Goal: Information Seeking & Learning: Learn about a topic

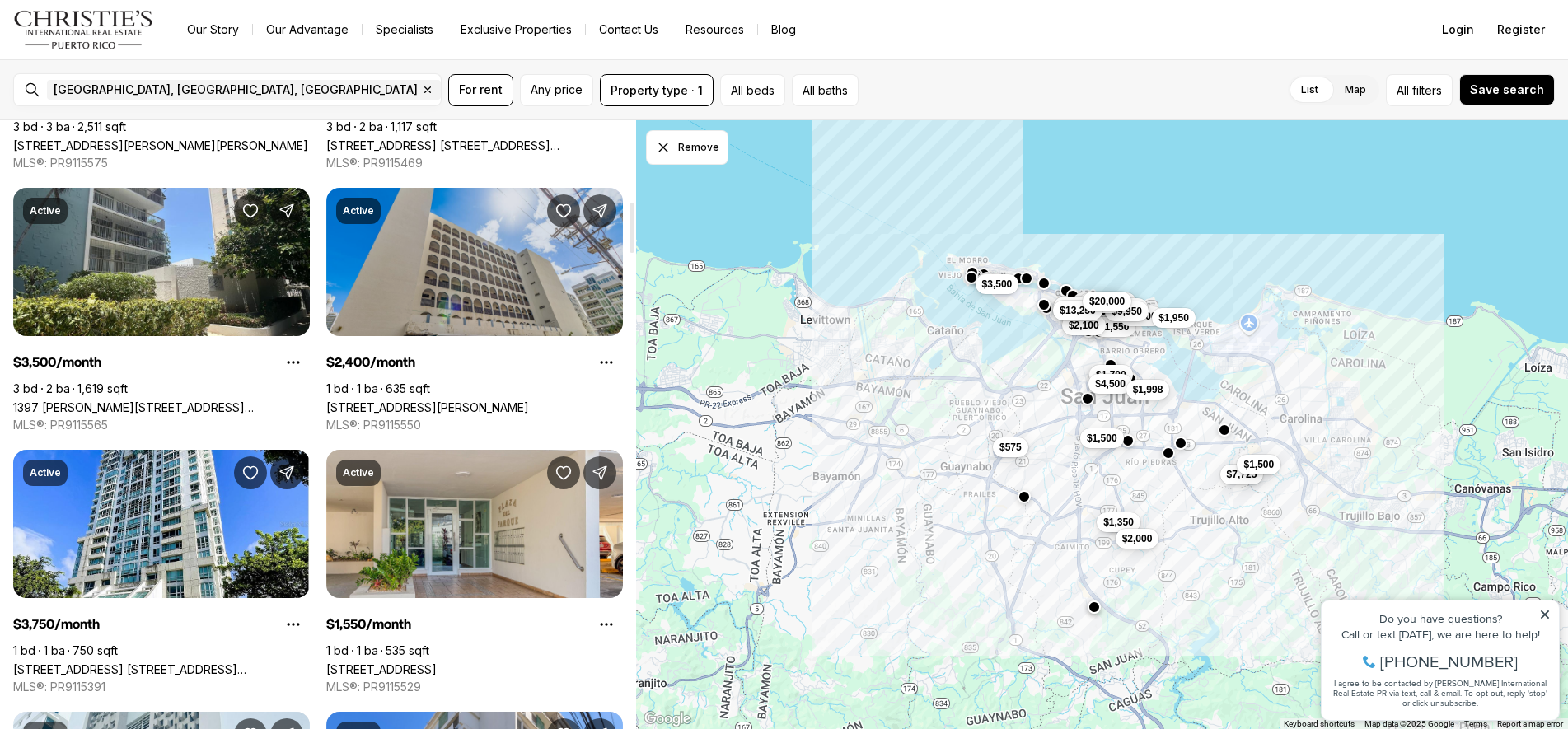
scroll to position [1258, 0]
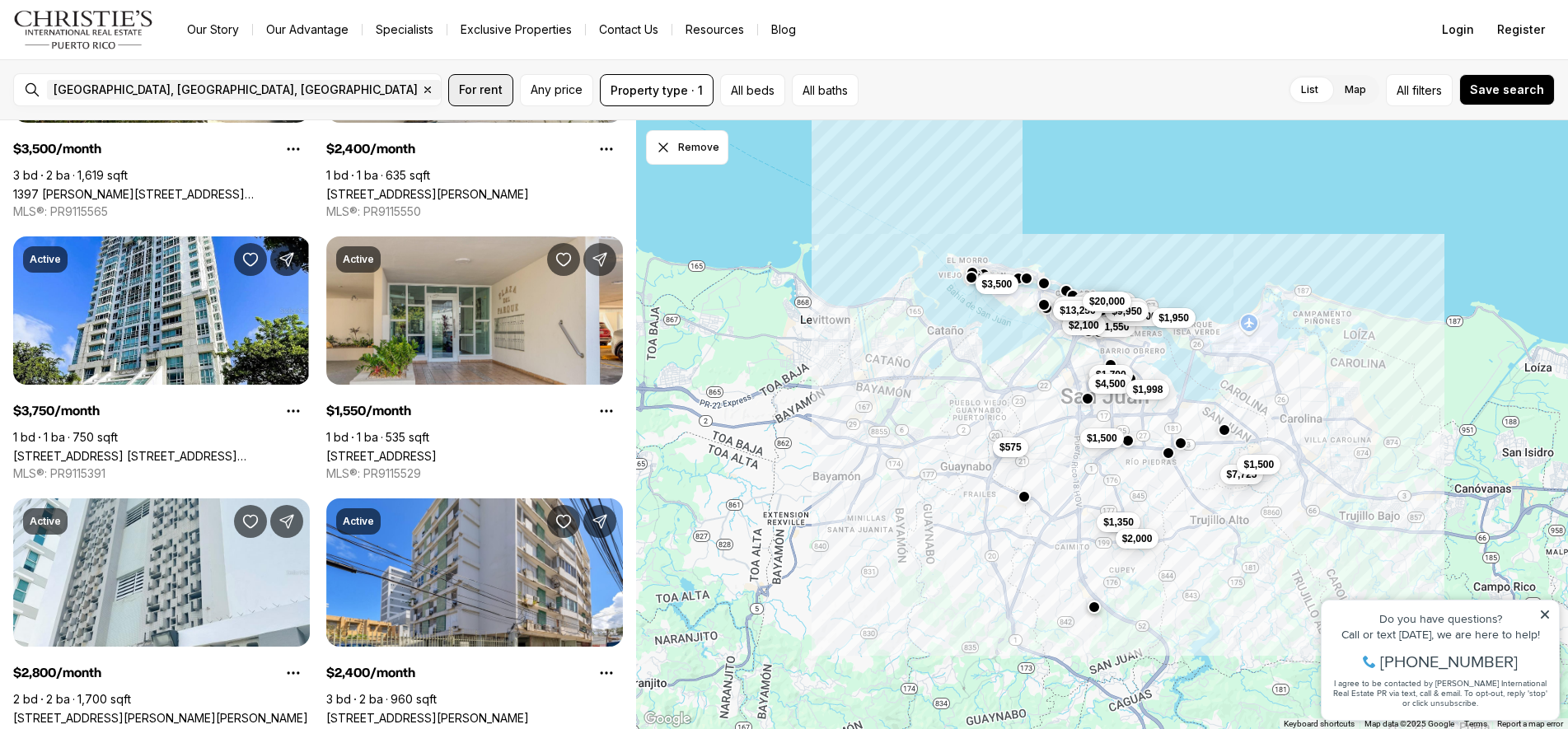
click at [482, 92] on span "For rent" at bounding box center [481, 90] width 44 height 14
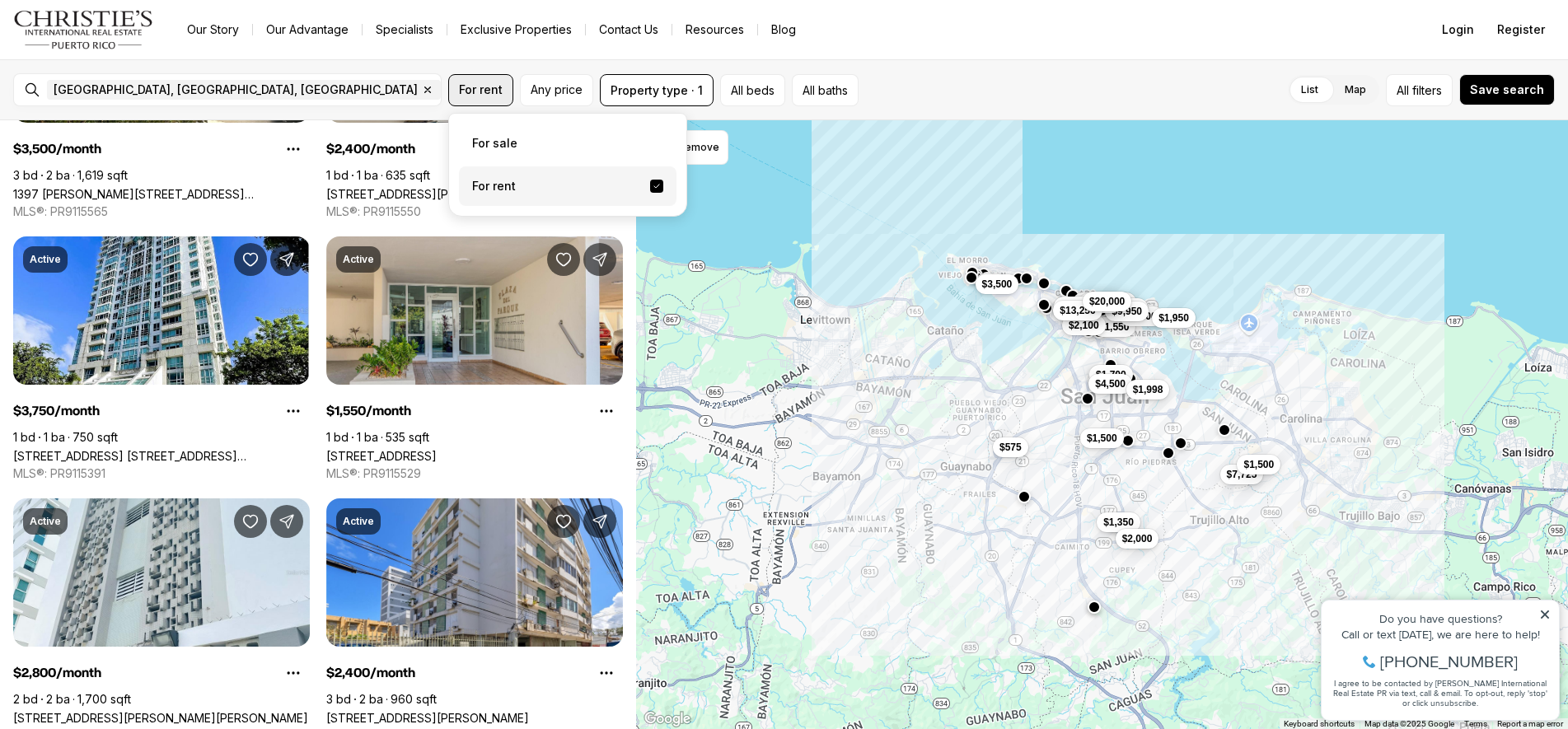
click at [482, 92] on span "For rent" at bounding box center [481, 90] width 44 height 14
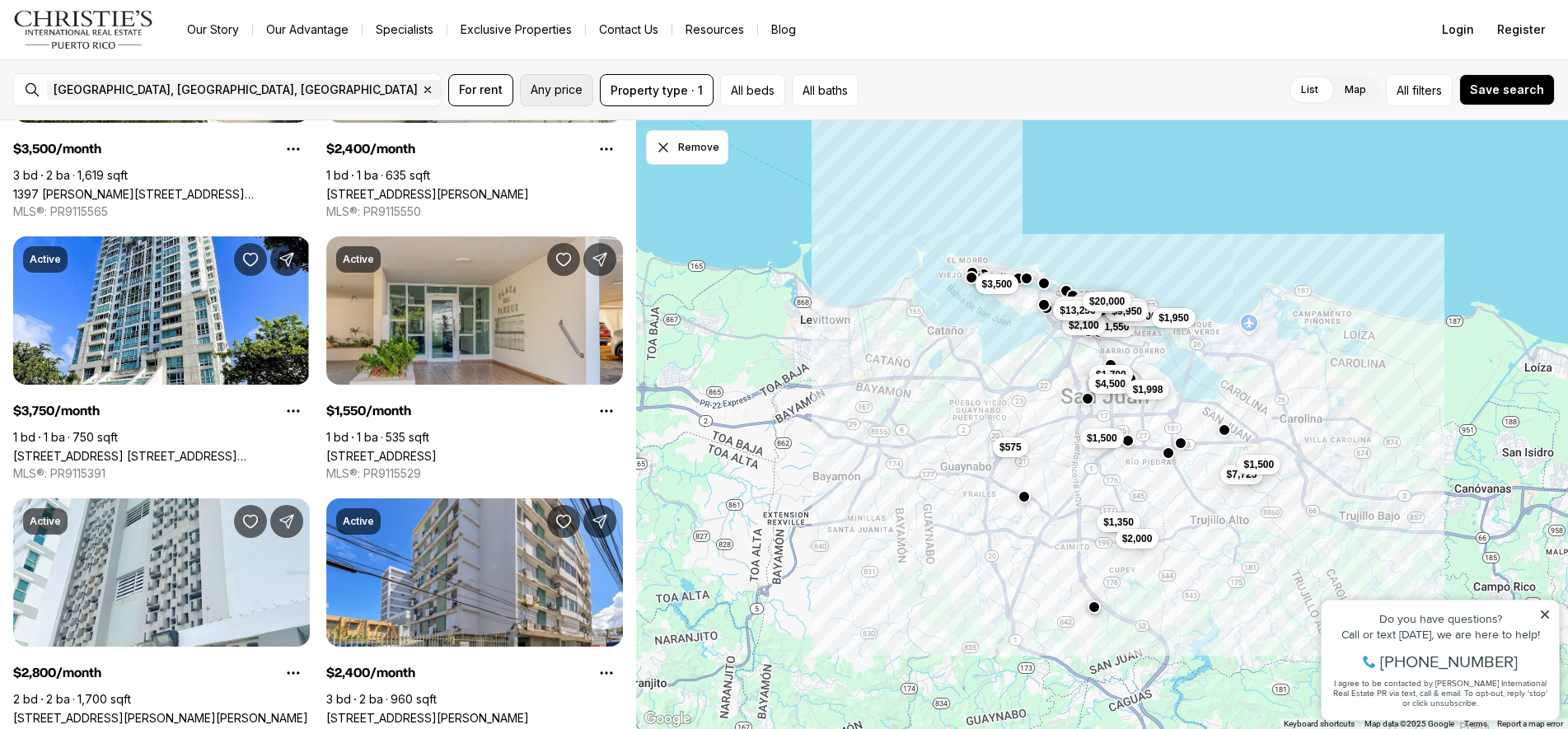
click at [553, 92] on span "Any price" at bounding box center [556, 90] width 51 height 14
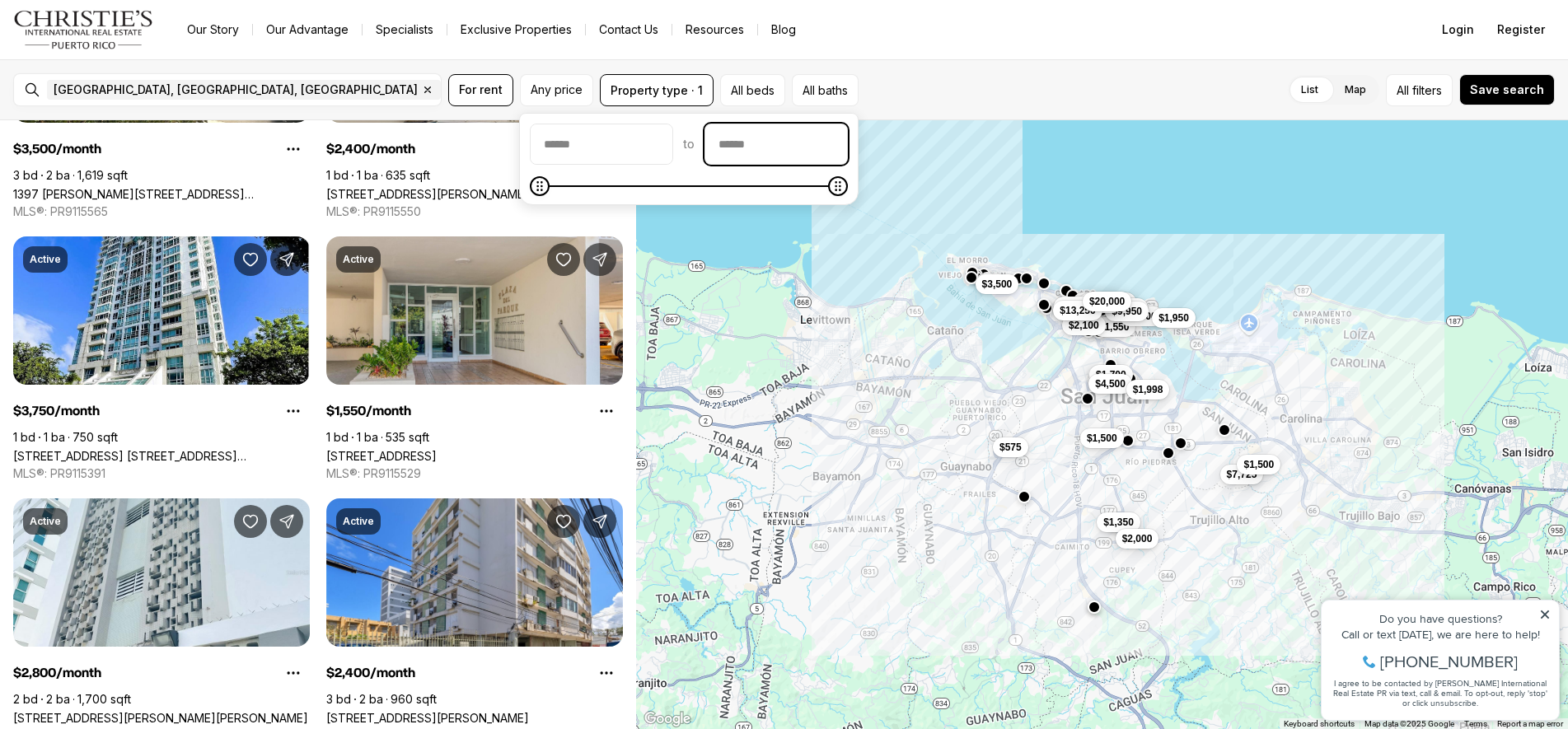
click at [754, 147] on input "priceMax" at bounding box center [777, 144] width 142 height 40
type input "******"
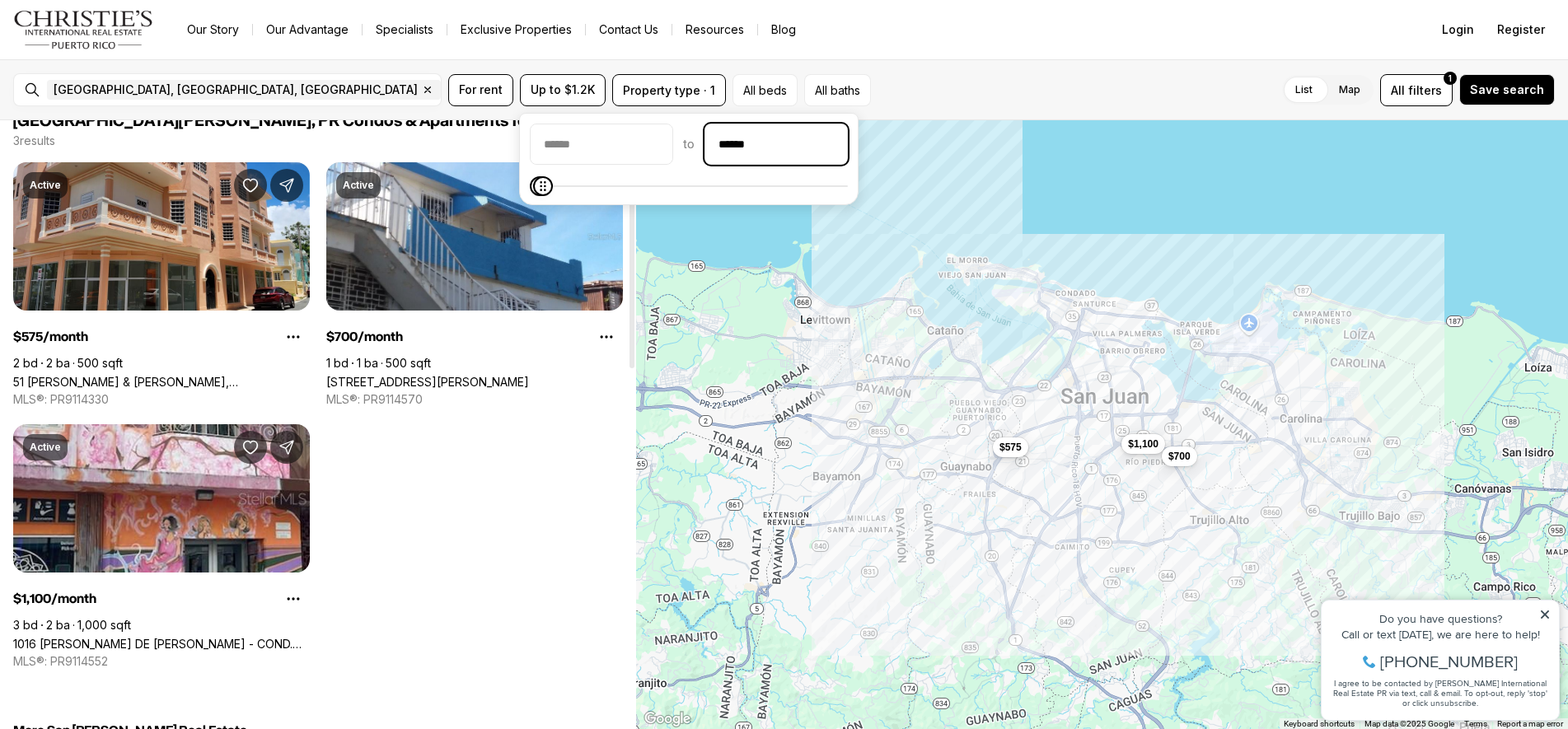
scroll to position [27, 0]
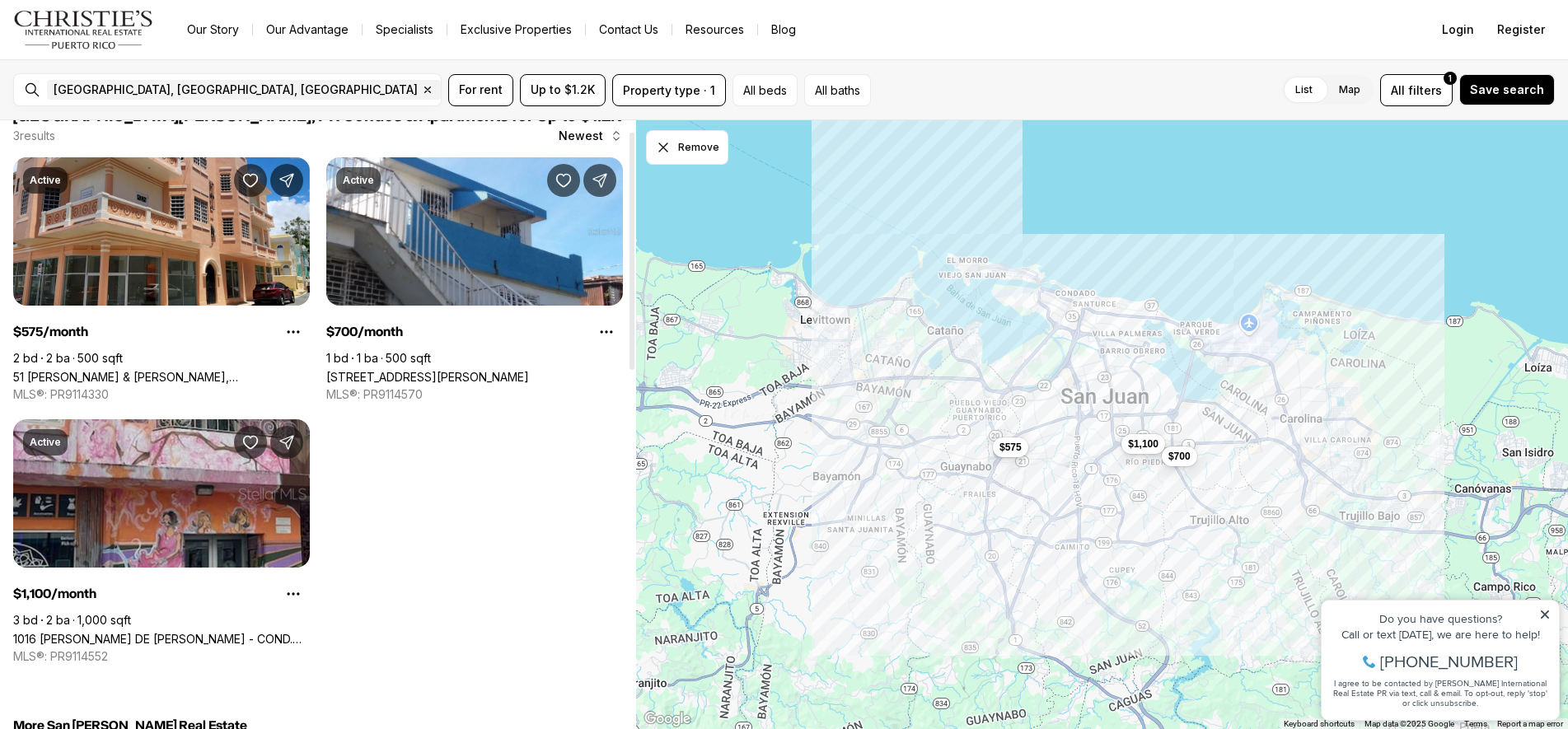
click at [148, 632] on link "1016 [PERSON_NAME] DE [PERSON_NAME] - COND. [STREET_ADDRESS][PERSON_NAME][PERSO…" at bounding box center [162, 639] width 297 height 14
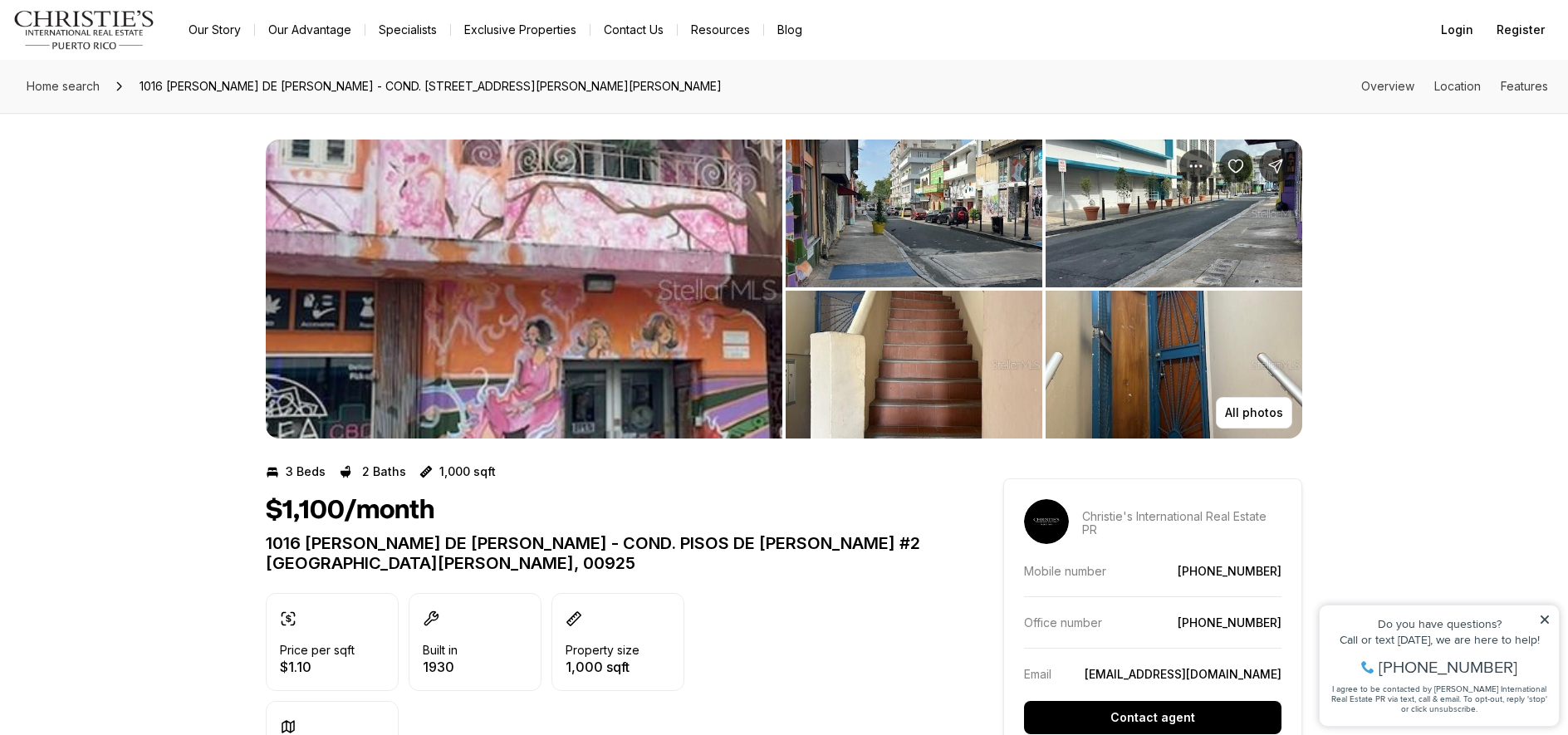
click at [425, 291] on img "View image gallery" at bounding box center [524, 290] width 516 height 299
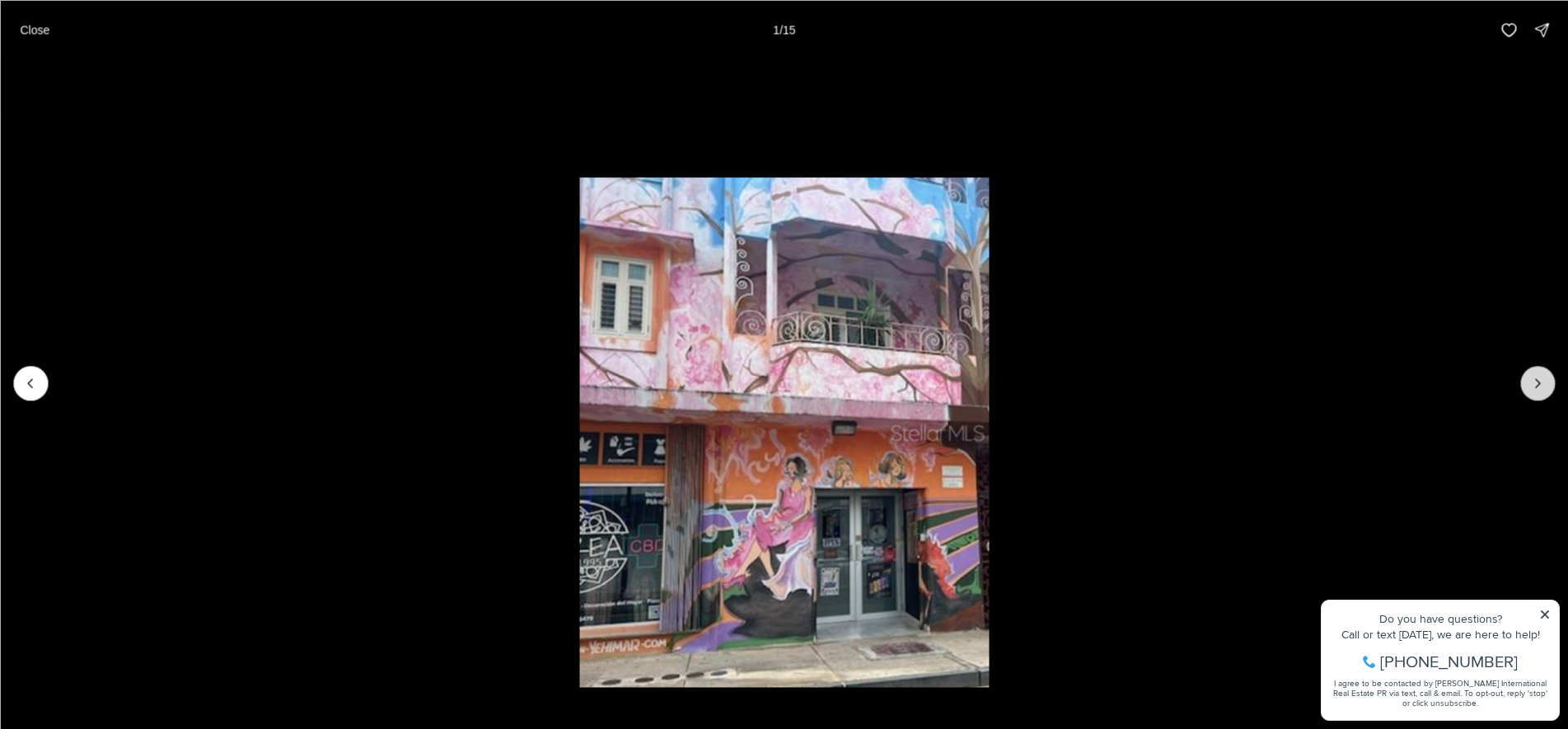
click at [1549, 381] on button "Next slide" at bounding box center [1538, 383] width 35 height 35
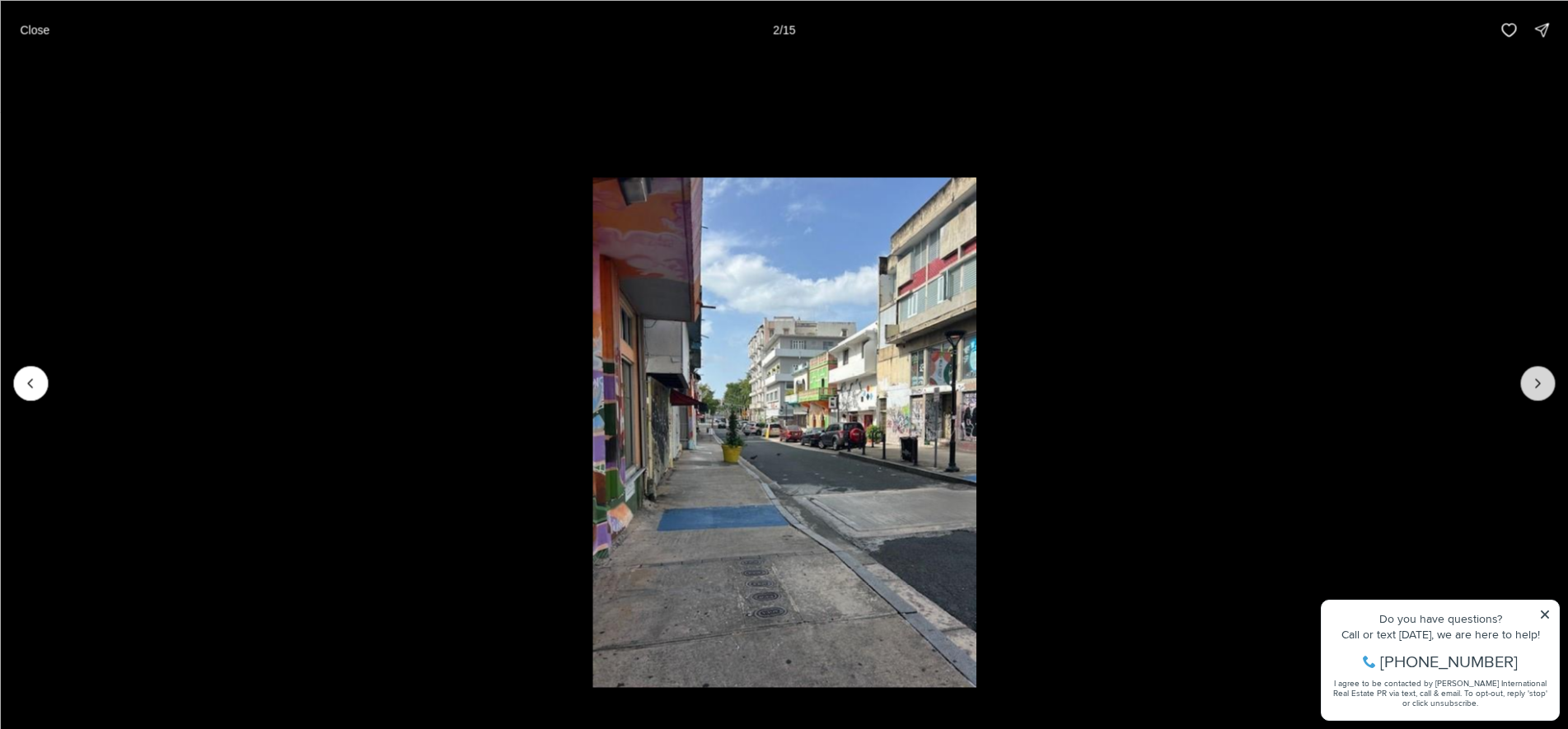
click at [1549, 381] on button "Next slide" at bounding box center [1538, 383] width 35 height 35
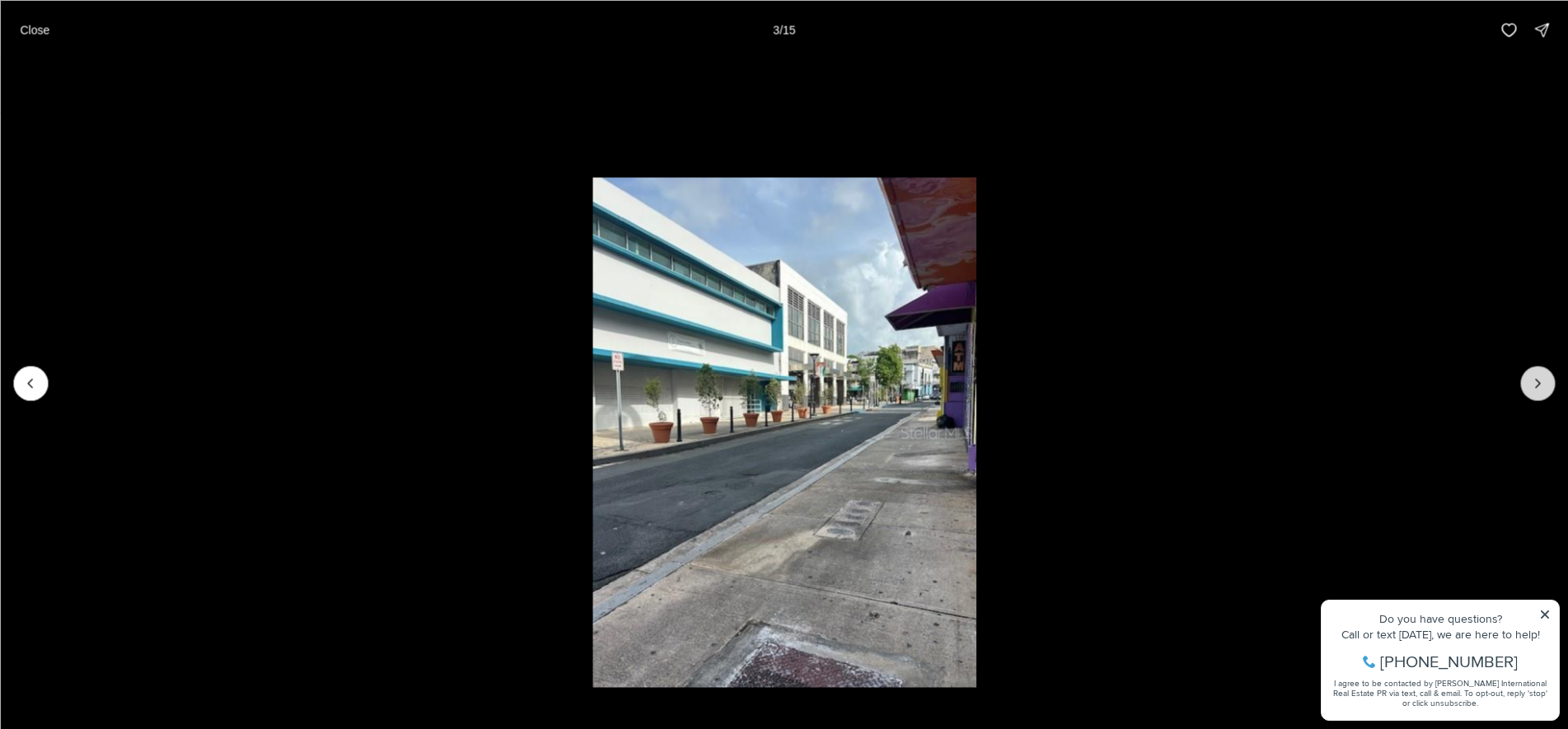
click at [1549, 381] on button "Next slide" at bounding box center [1538, 383] width 35 height 35
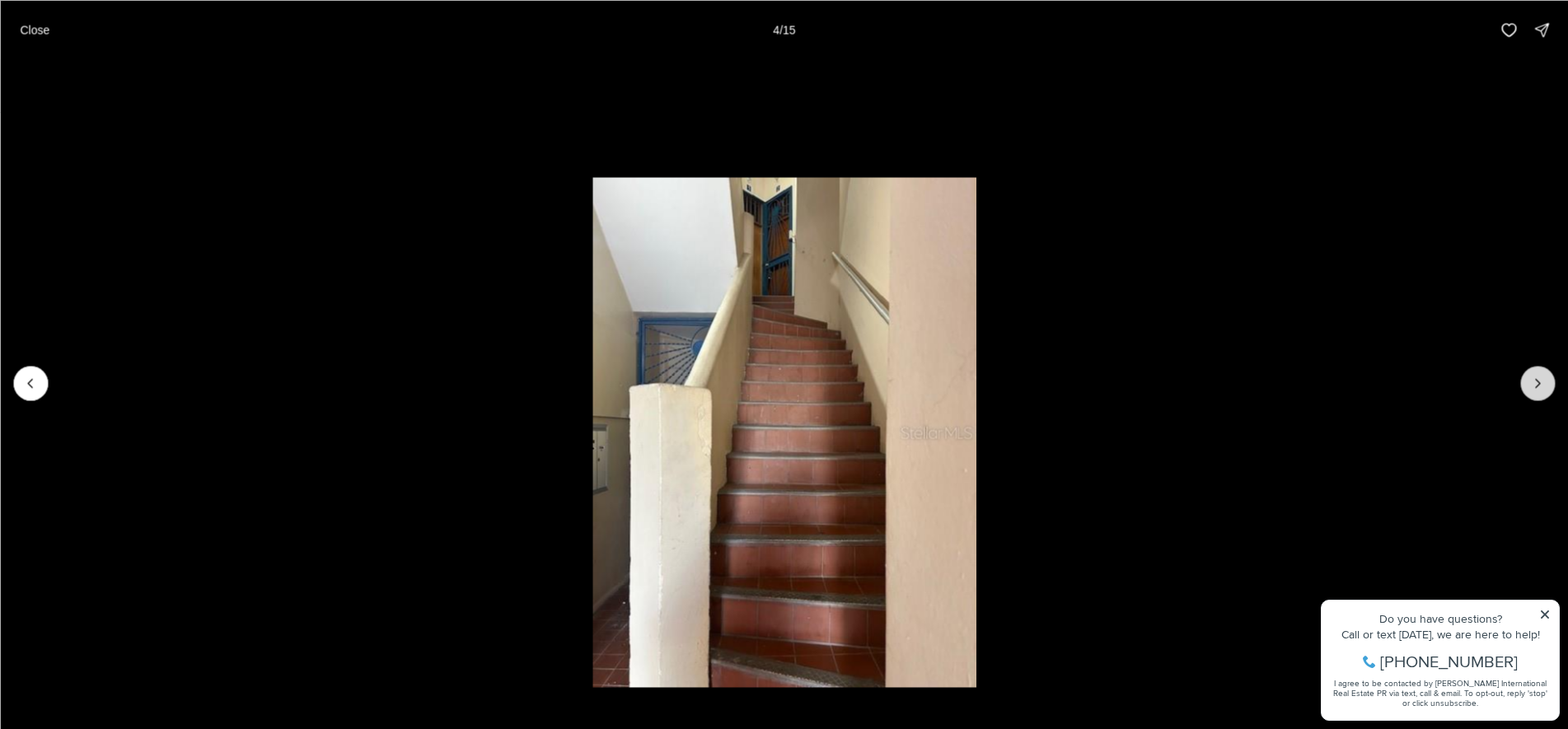
click at [1549, 381] on button "Next slide" at bounding box center [1538, 383] width 35 height 35
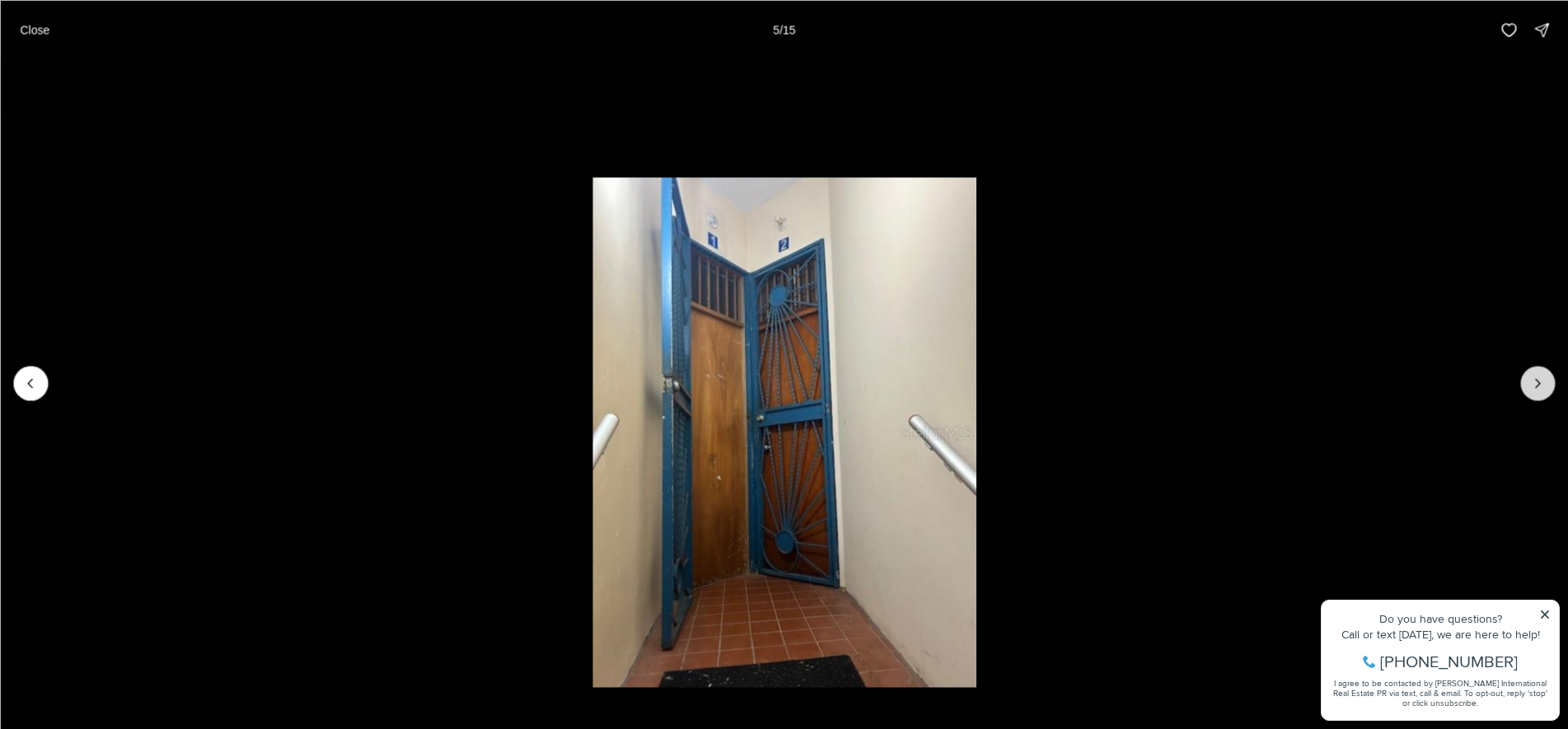
click at [1549, 381] on button "Next slide" at bounding box center [1538, 383] width 35 height 35
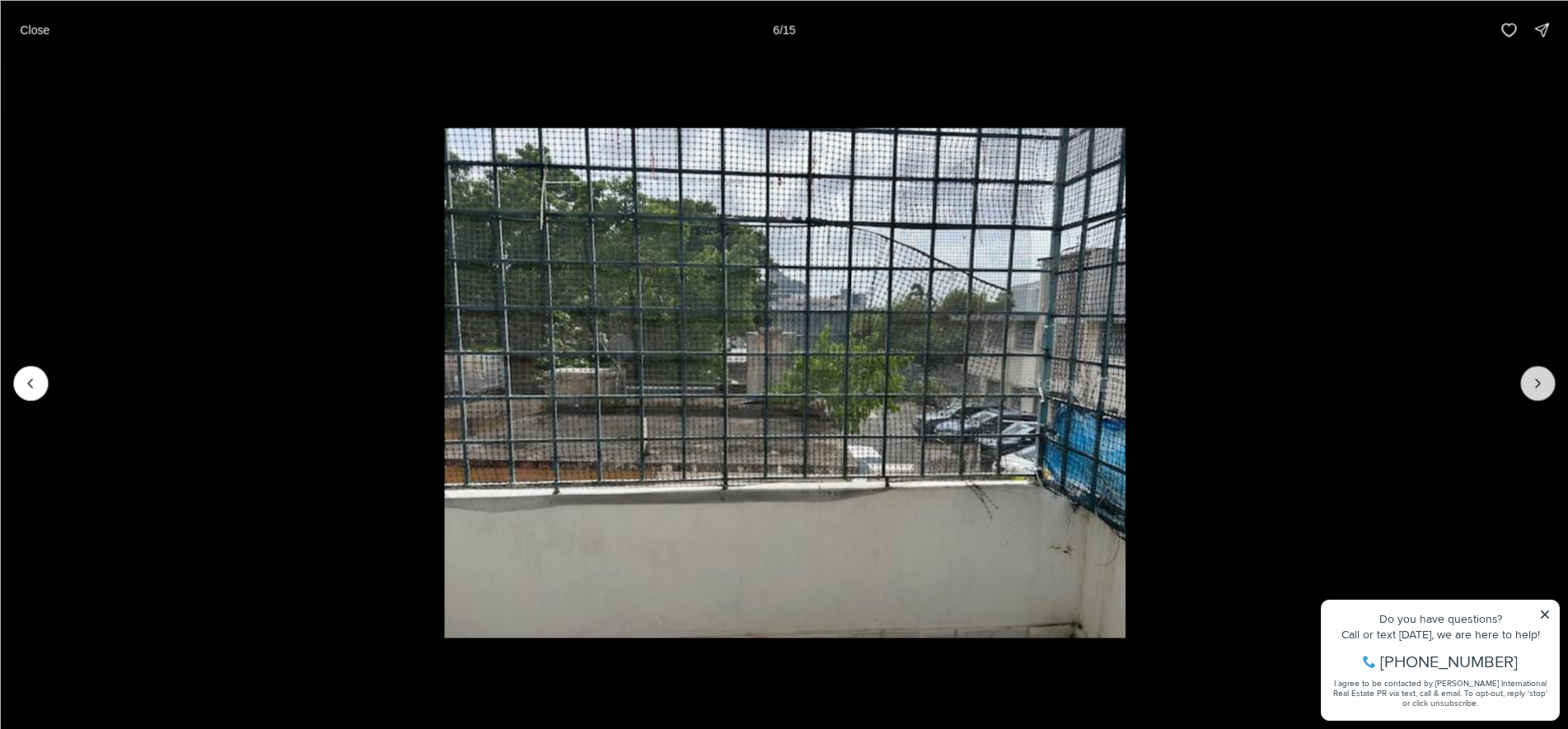
click at [1549, 381] on button "Next slide" at bounding box center [1538, 383] width 35 height 35
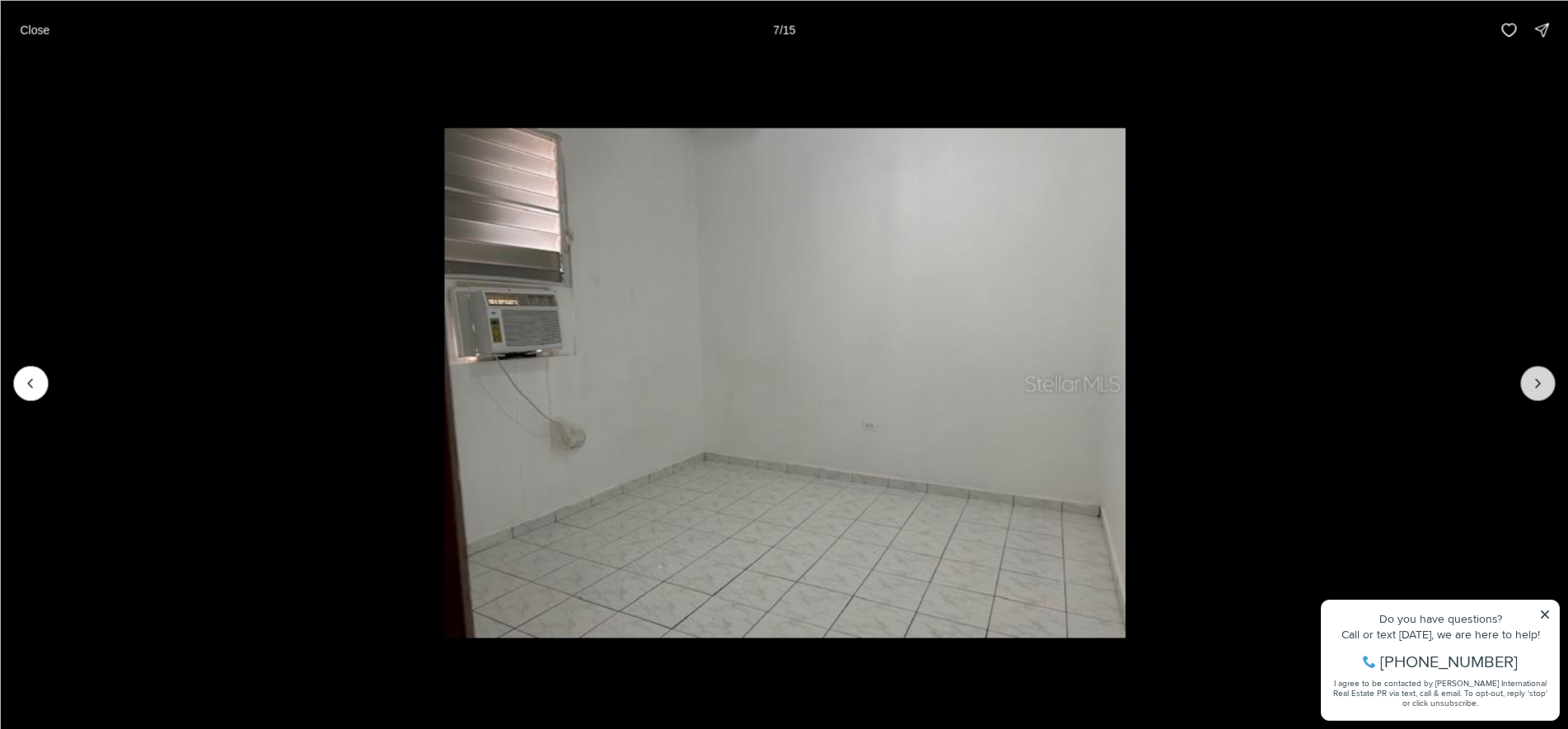
click at [1549, 381] on button "Next slide" at bounding box center [1538, 383] width 35 height 35
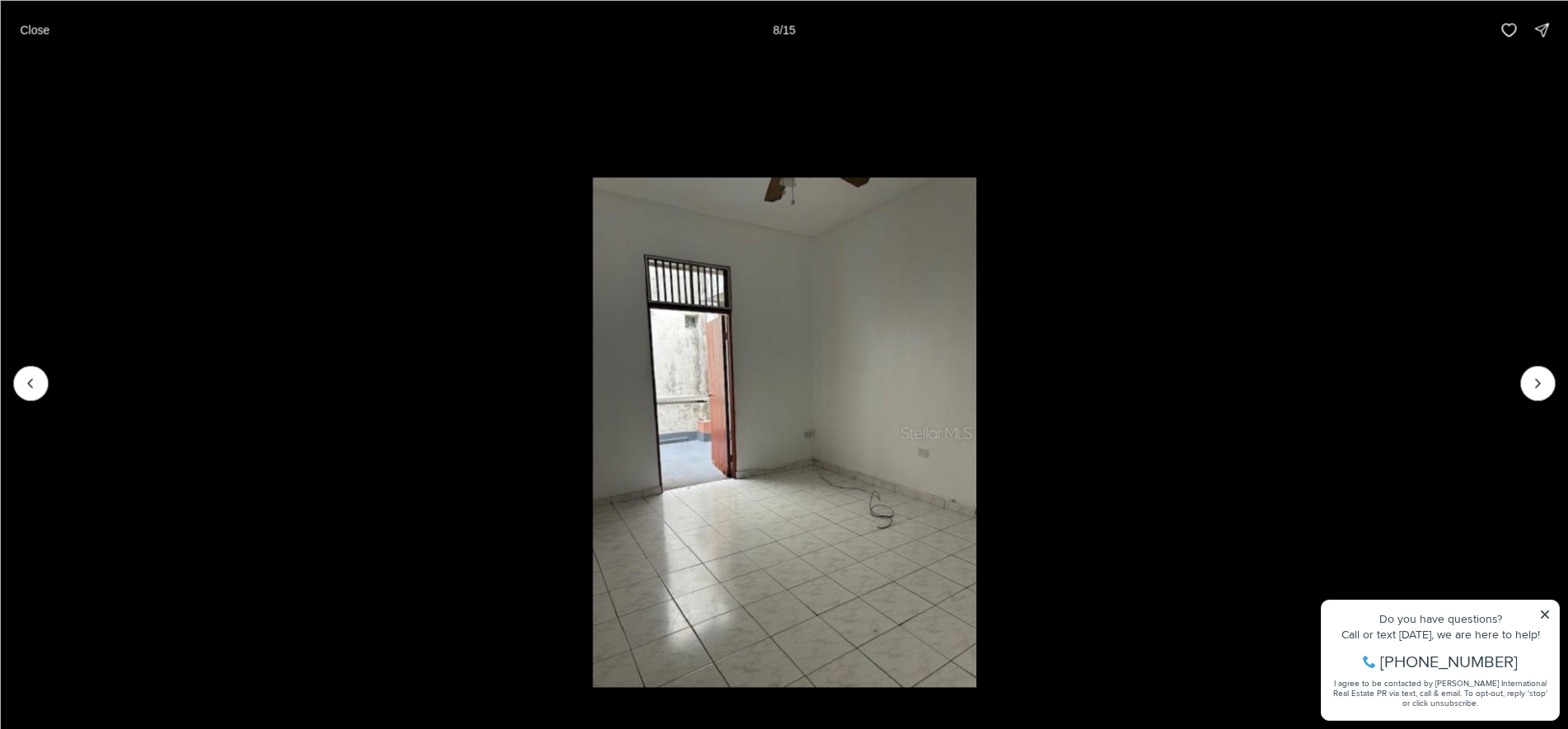
drag, startPoint x: 1299, startPoint y: 151, endPoint x: 780, endPoint y: 172, distance: 519.4
click at [1298, 152] on li "8 of 15" at bounding box center [784, 382] width 1568 height 646
click at [9, 31] on div "Close 8 / 15" at bounding box center [784, 29] width 1568 height 59
click at [27, 30] on p "Close" at bounding box center [34, 30] width 30 height 14
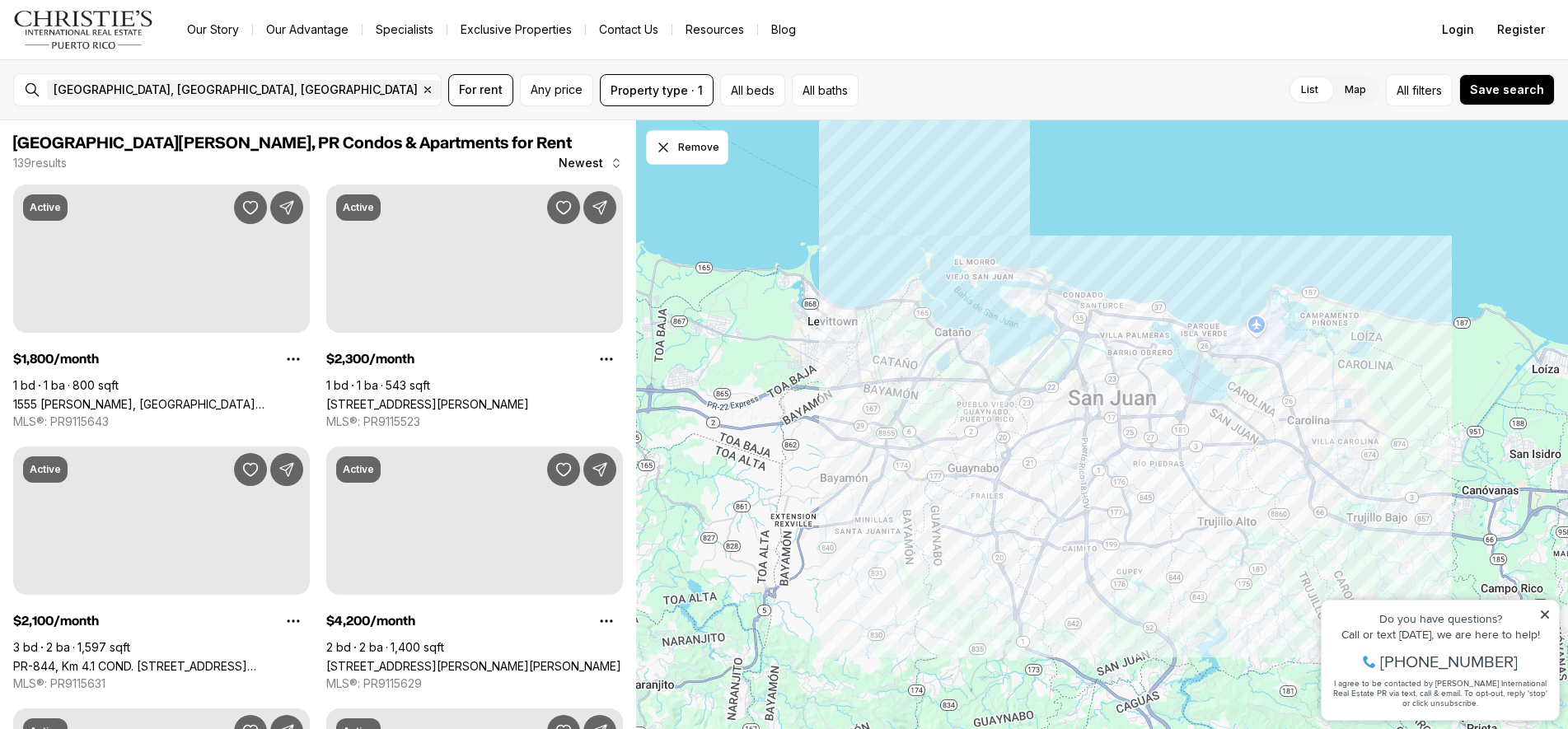
scroll to position [27, 0]
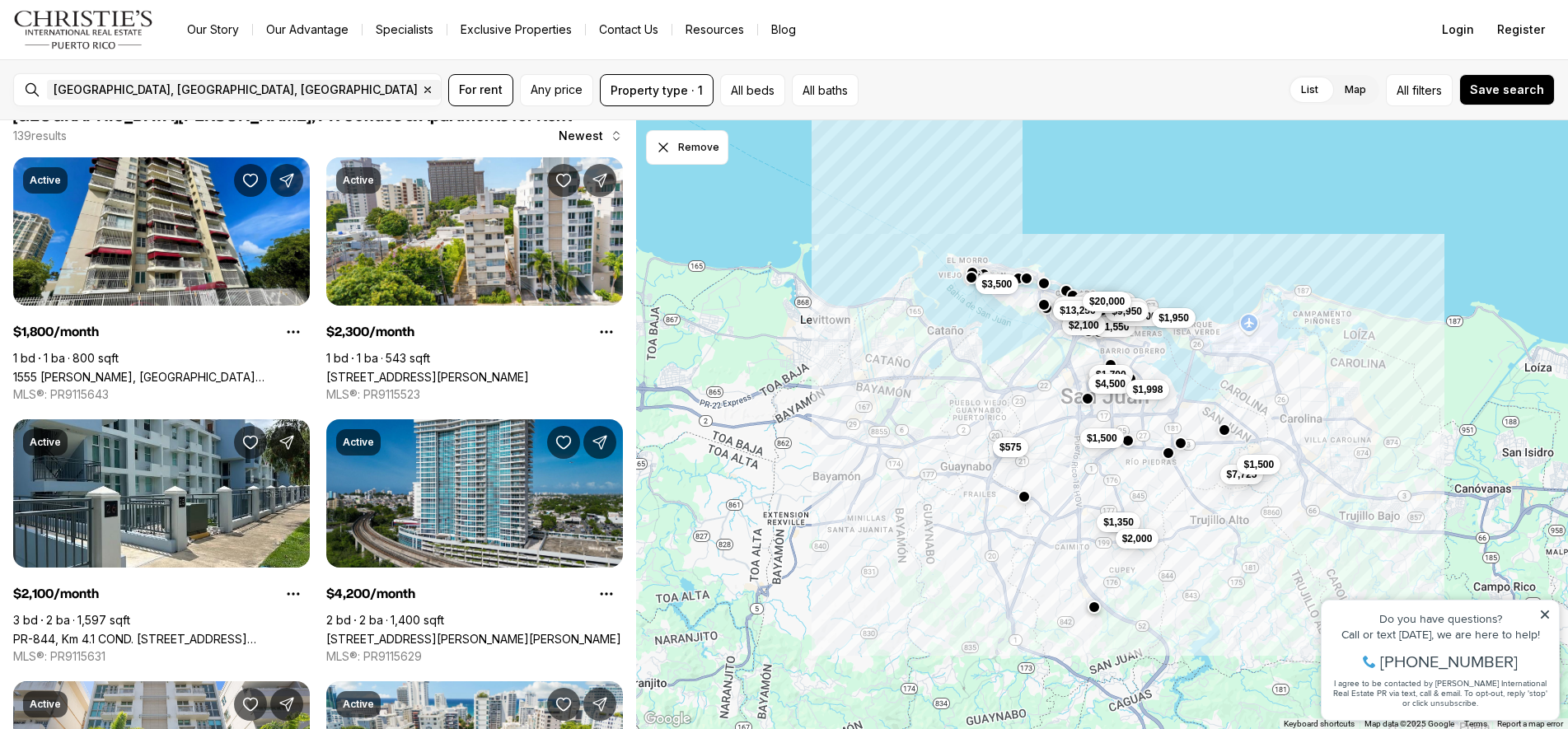
click at [239, 102] on div "[GEOGRAPHIC_DATA], [GEOGRAPHIC_DATA], [GEOGRAPHIC_DATA] Remove [GEOGRAPHIC_DATA…" at bounding box center [241, 90] width 401 height 33
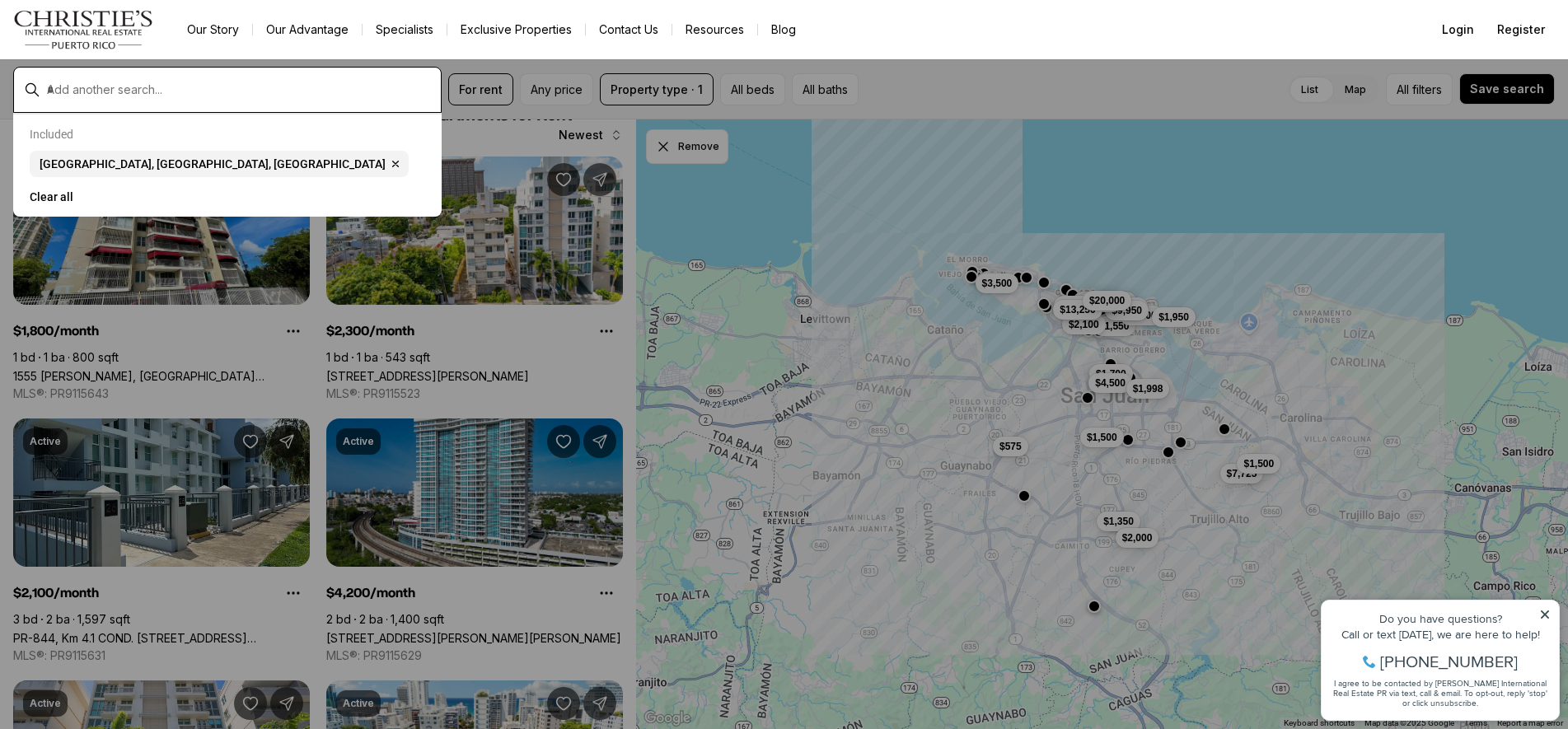
click at [237, 95] on input "text" at bounding box center [240, 89] width 387 height 15
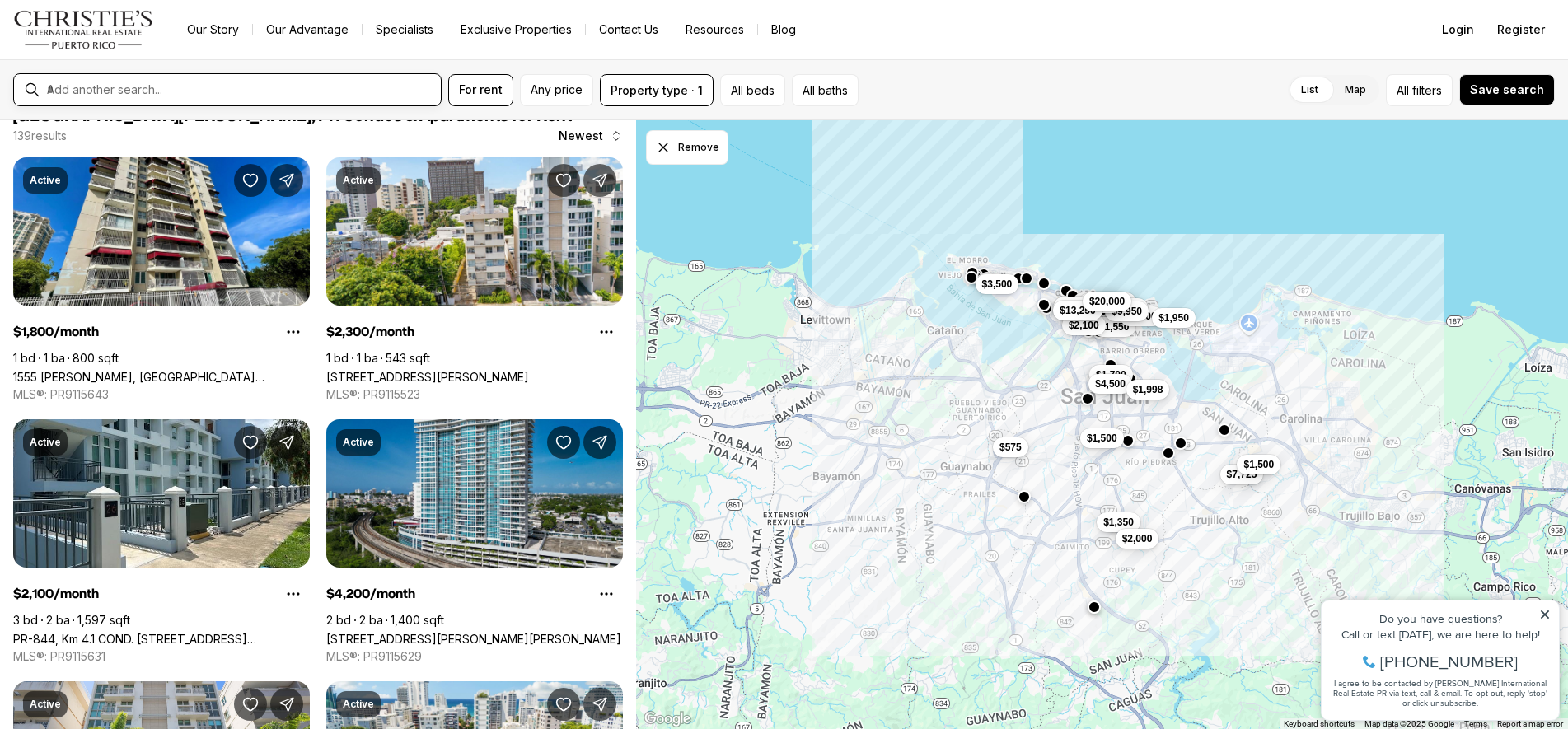
click at [237, 94] on input "text" at bounding box center [240, 89] width 387 height 15
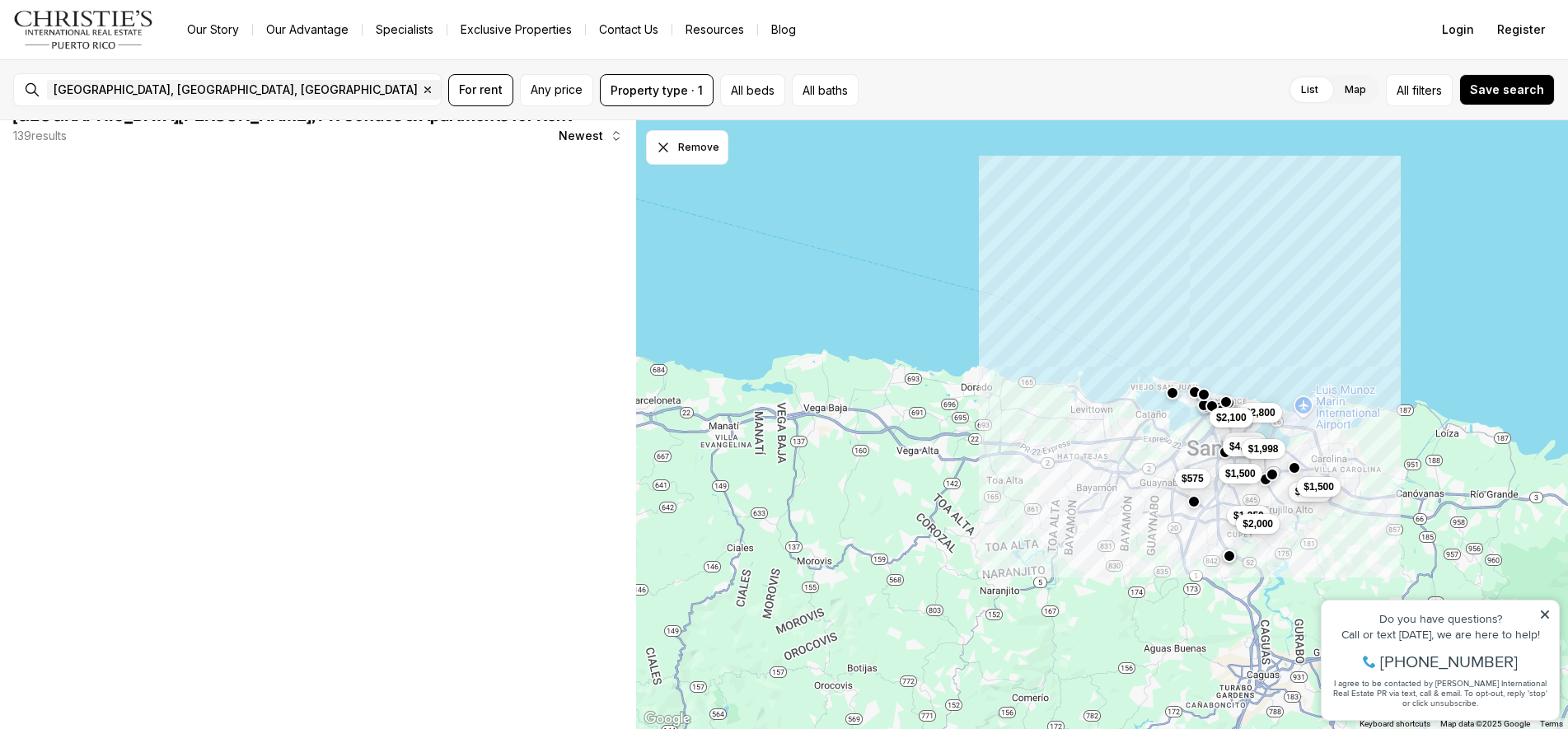
click at [1373, 451] on div "$1,700 $4,500 $1,350 $2,800 $2,000 $1,998 $7,725 $1,500 $2,100 $575 $1,500" at bounding box center [1102, 425] width 932 height 610
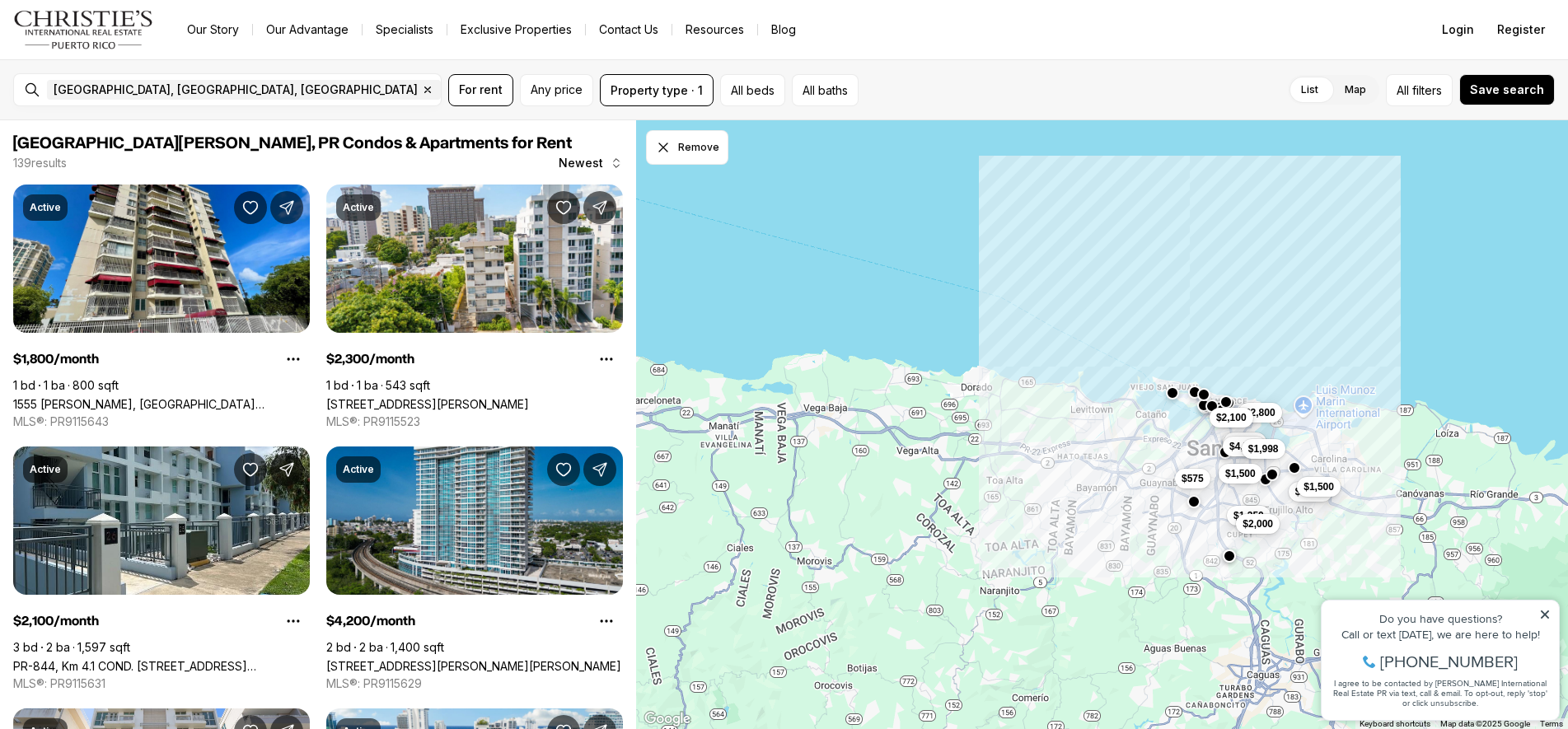
click at [1344, 459] on div "$1,700 $4,500 $1,350 $2,800 $2,000 $1,998 $7,725 $1,500 $2,100 $575 $1,500" at bounding box center [1102, 425] width 932 height 610
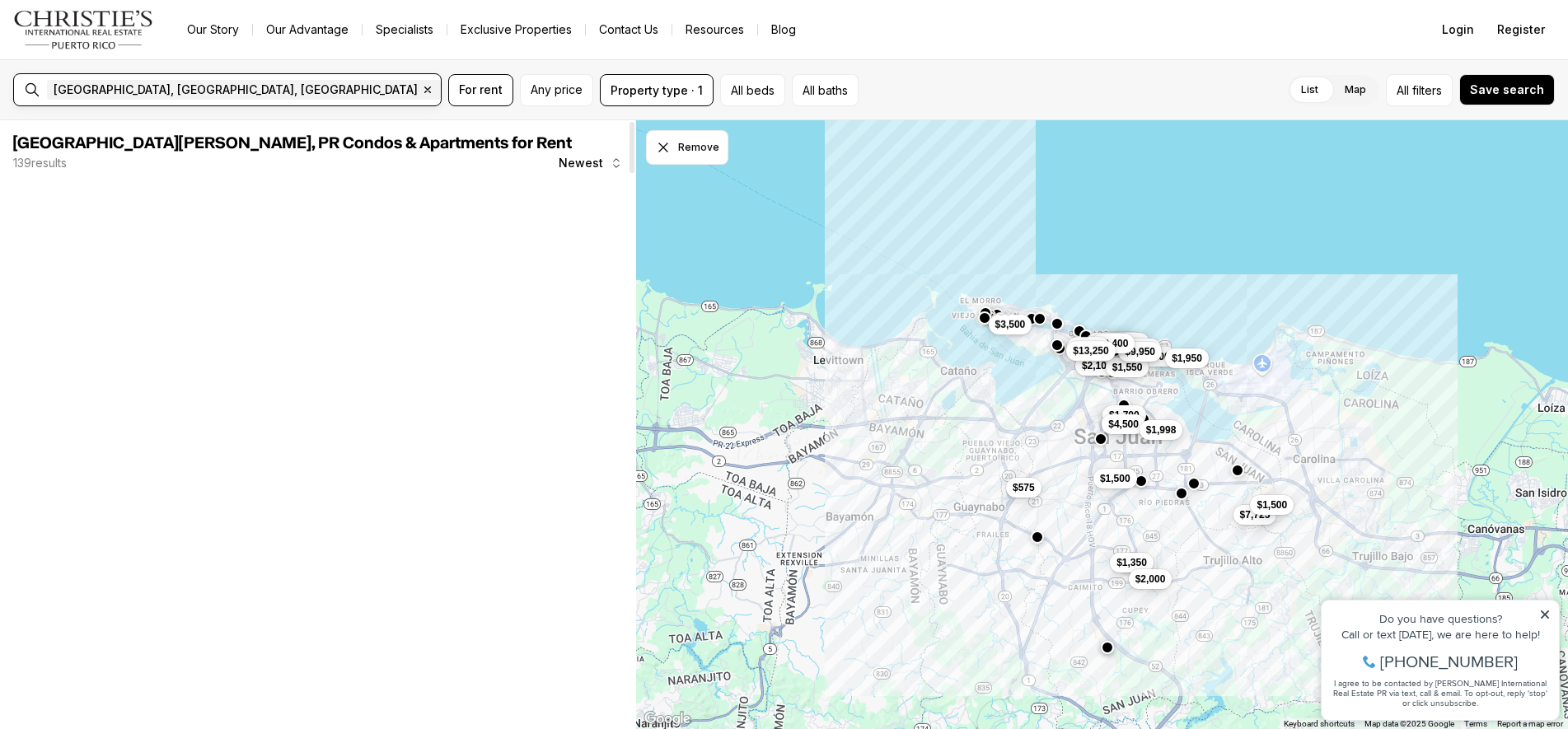
click at [445, 96] on input "text" at bounding box center [503, 89] width 117 height 19
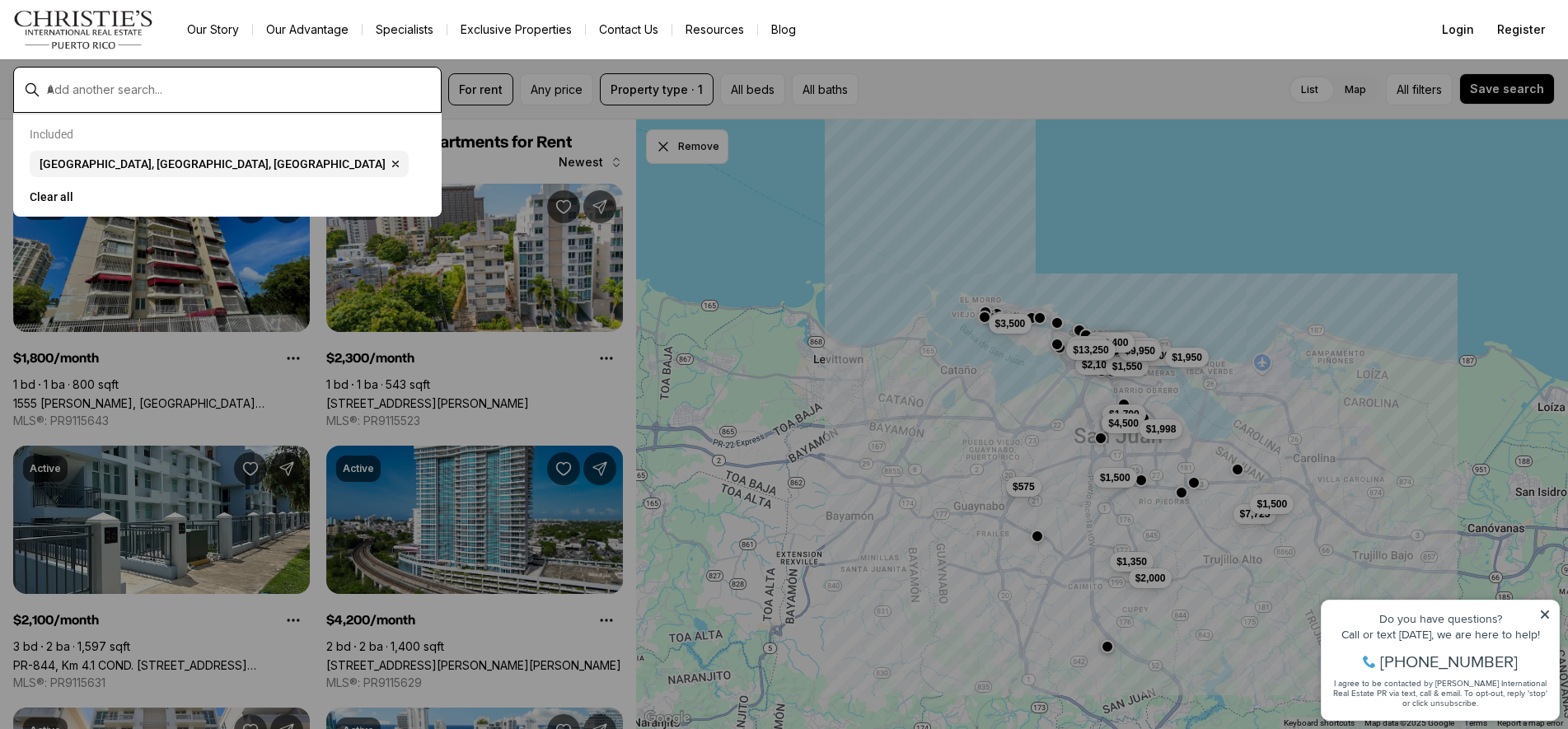
type input "*"
type input "********"
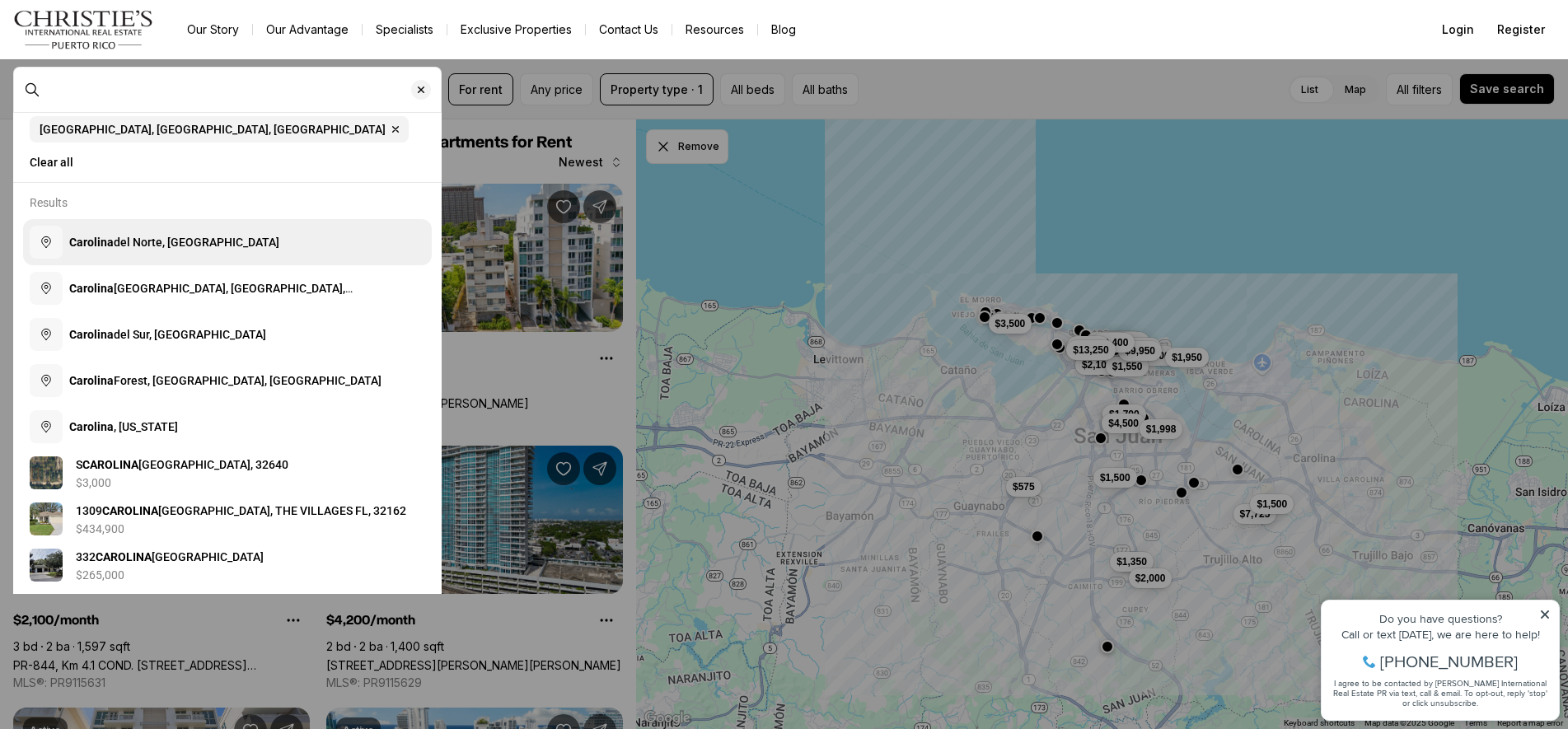
scroll to position [84, 0]
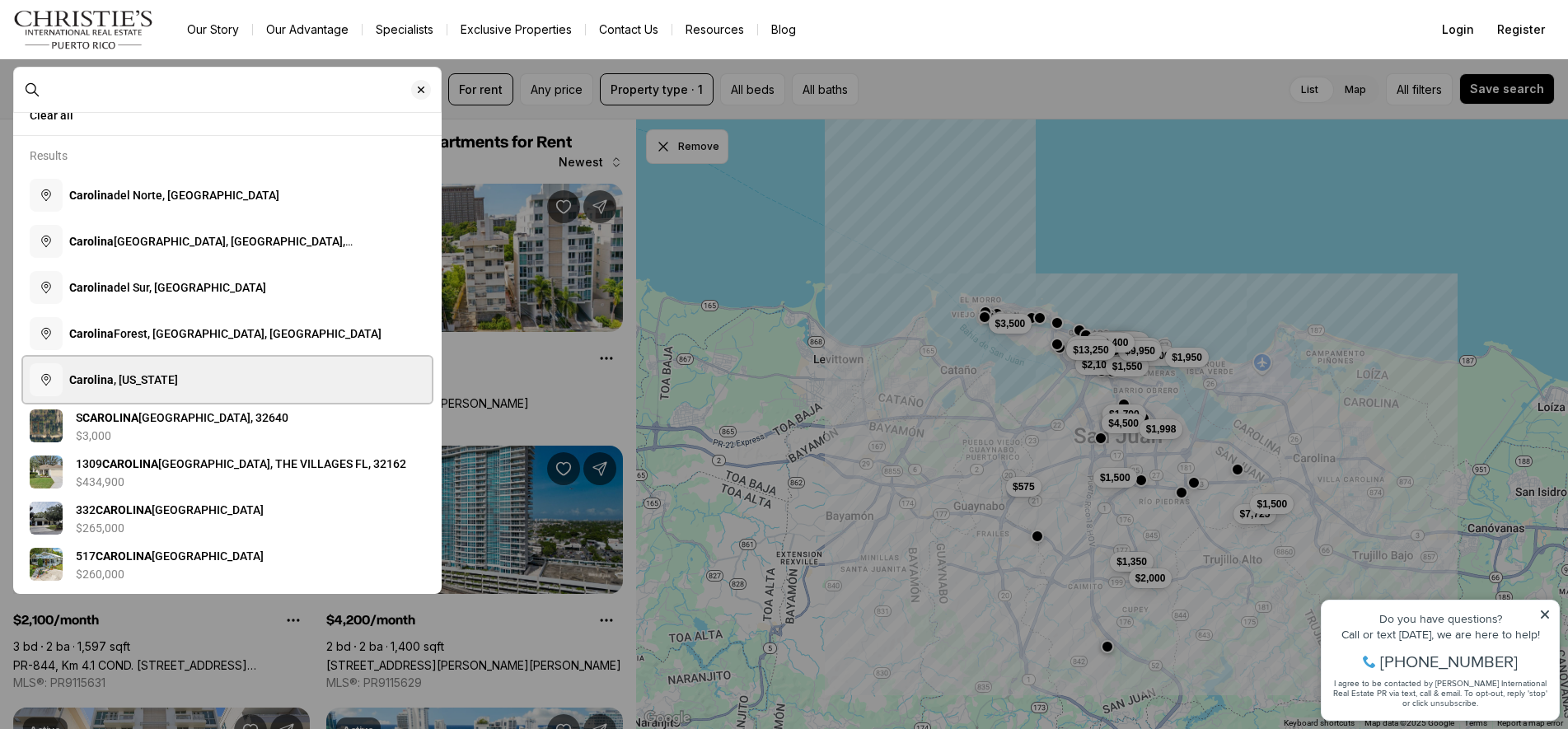
click at [178, 379] on span "[GEOGRAPHIC_DATA] , [US_STATE]" at bounding box center [123, 381] width 109 height 14
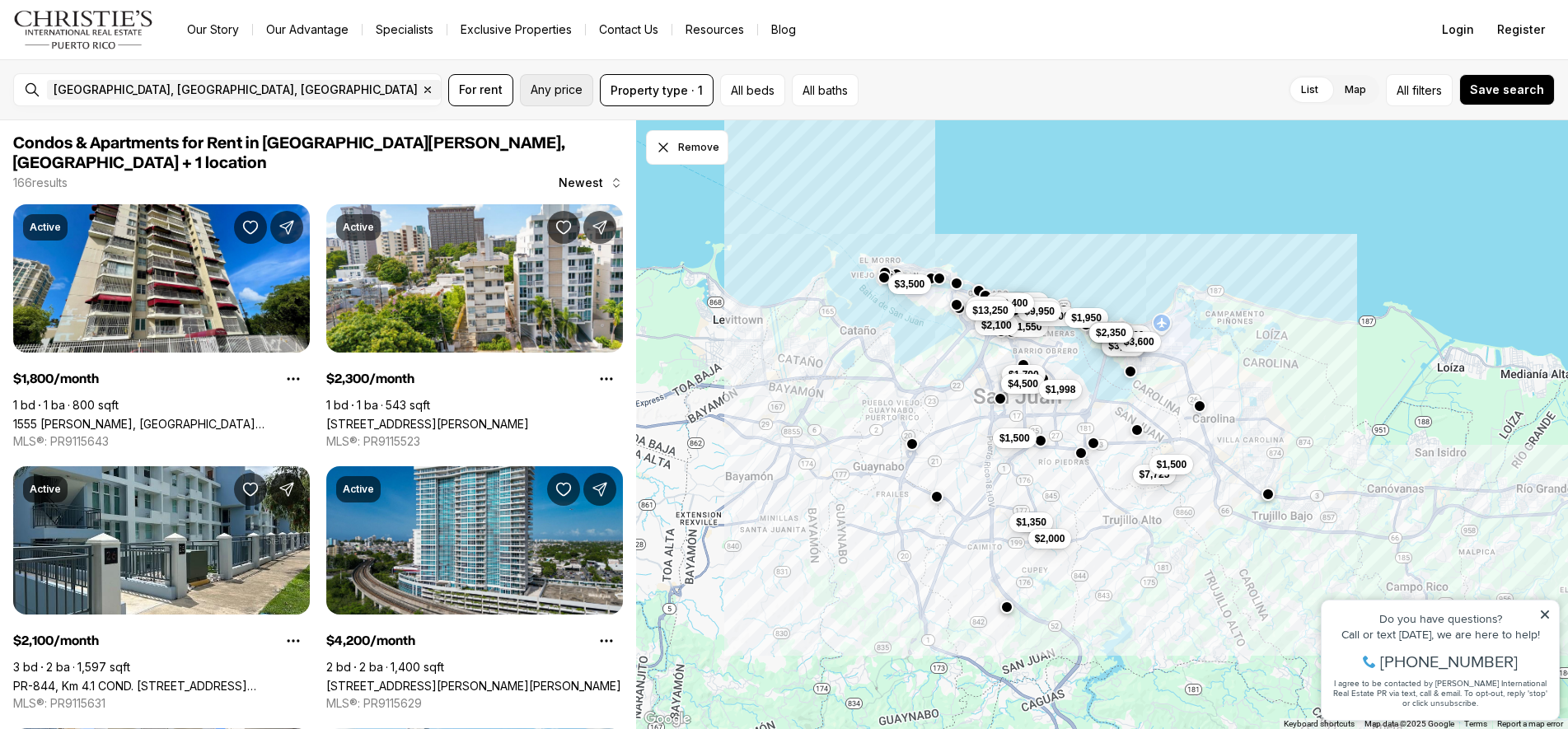
click at [570, 95] on span "Any price" at bounding box center [556, 90] width 51 height 14
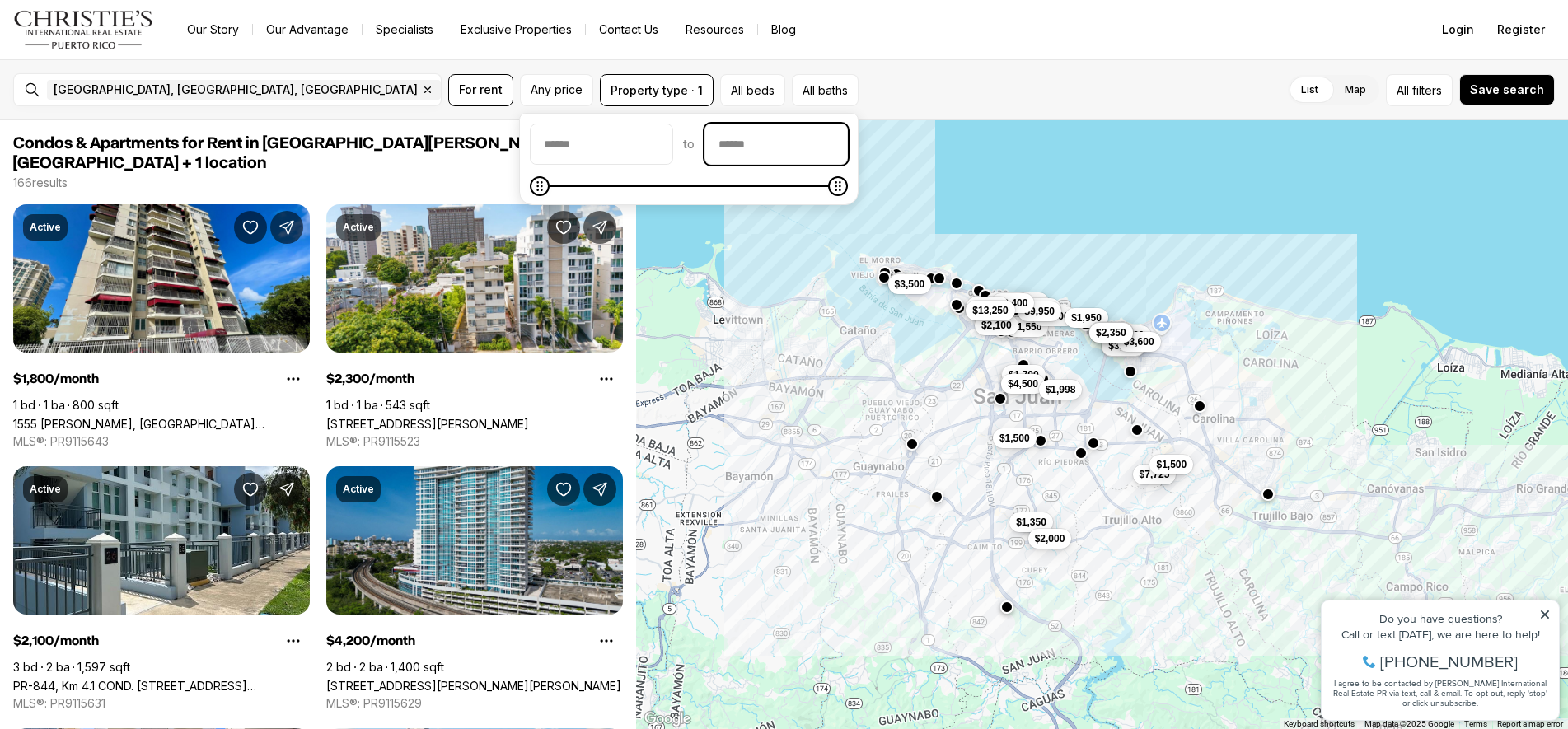
click at [761, 135] on input "priceMax" at bounding box center [777, 144] width 142 height 40
type input "******"
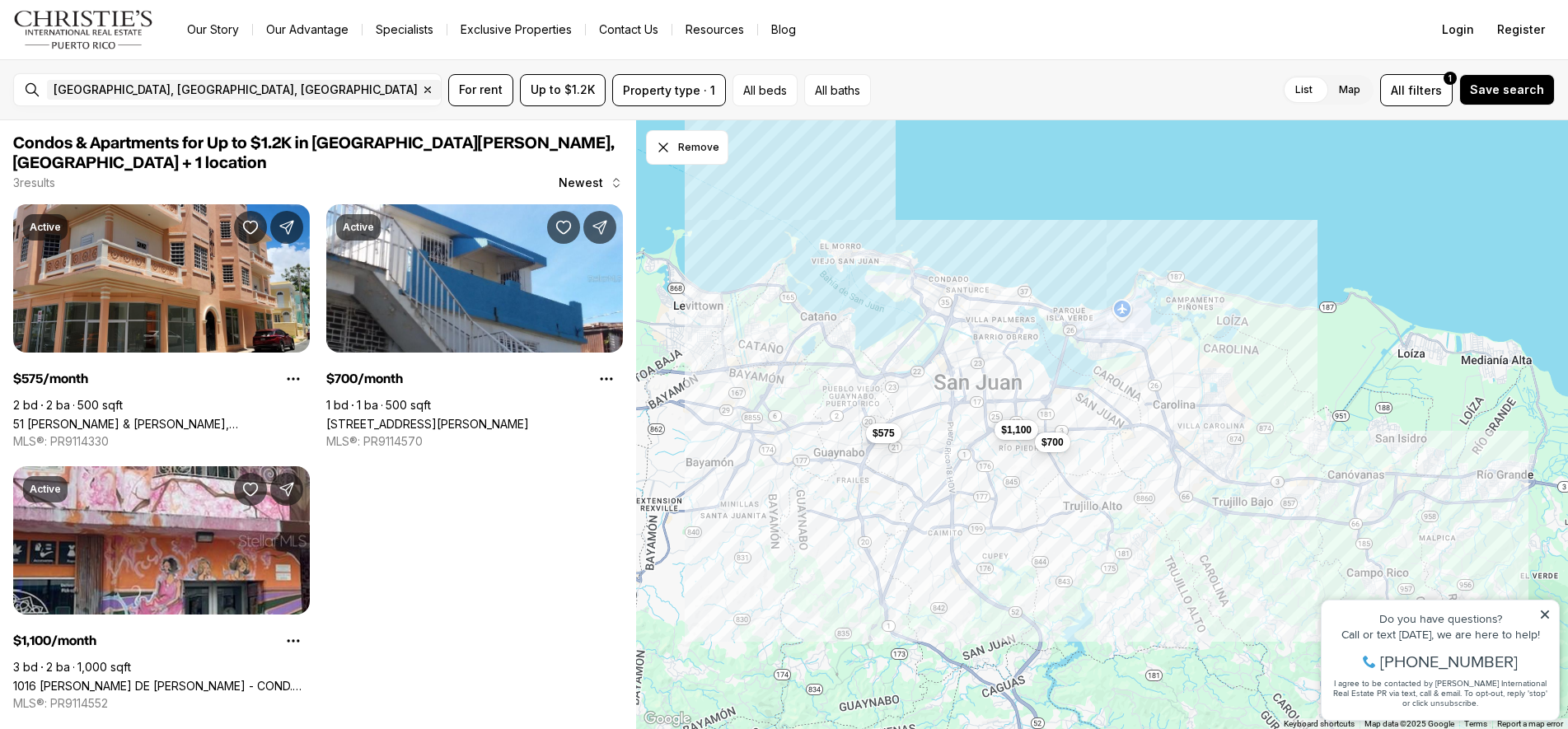
drag, startPoint x: 712, startPoint y: 457, endPoint x: 673, endPoint y: 444, distance: 41.1
click at [673, 444] on div "$1,100 $700 $575" at bounding box center [1102, 425] width 932 height 610
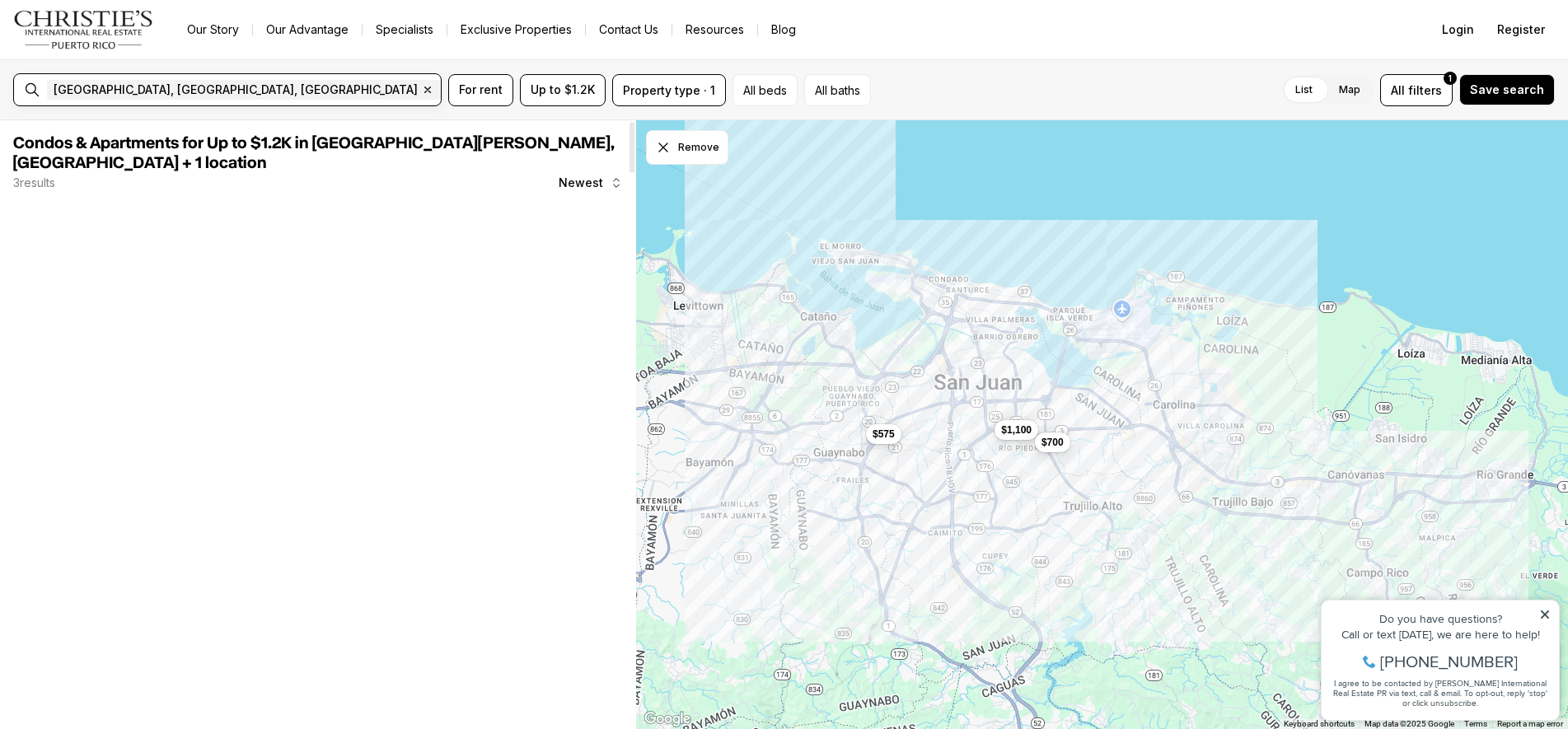
click at [666, 92] on input "text" at bounding box center [724, 89] width 117 height 19
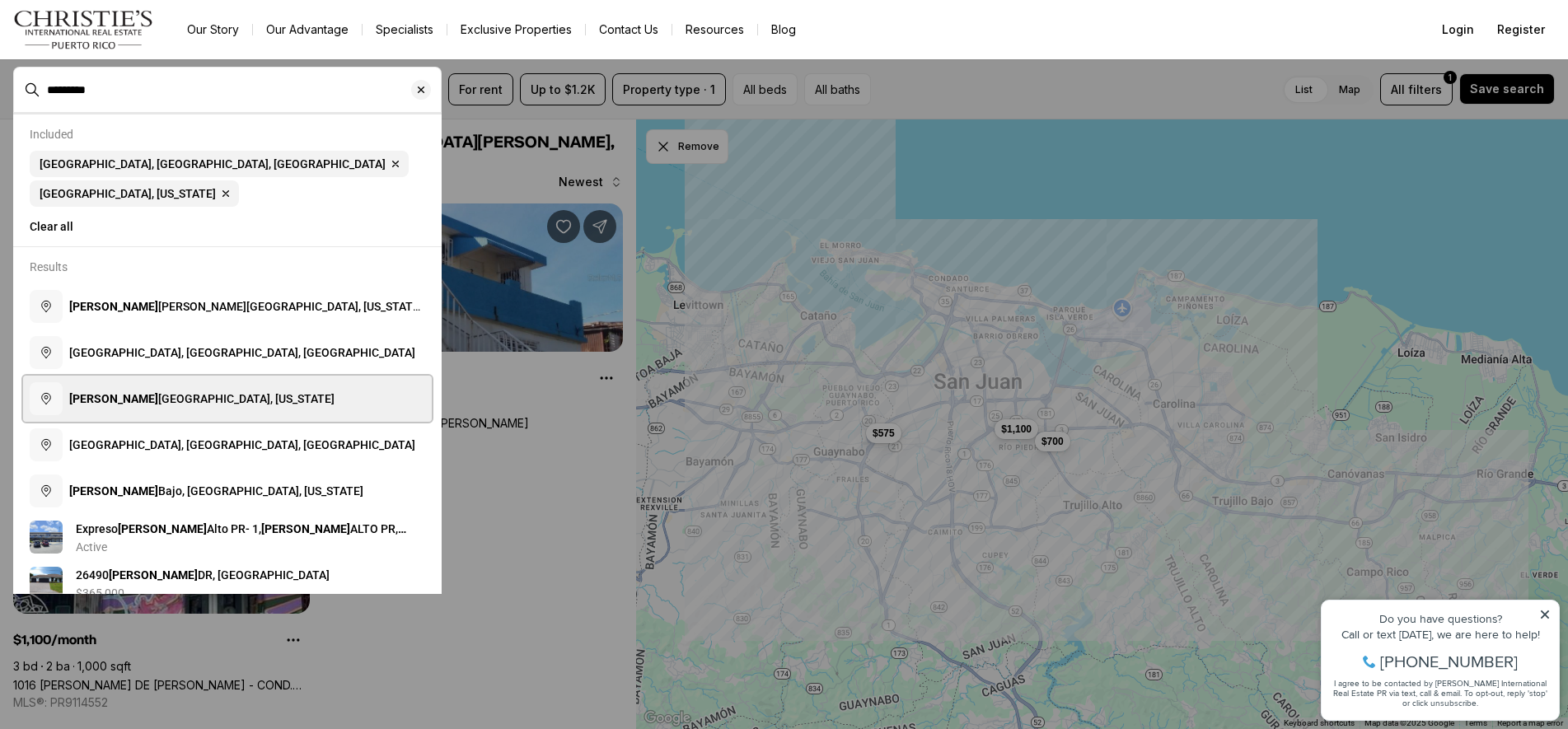
click at [119, 376] on button "[PERSON_NAME][GEOGRAPHIC_DATA], [US_STATE]" at bounding box center [227, 399] width 409 height 47
type input "**********"
